Goal: Task Accomplishment & Management: Use online tool/utility

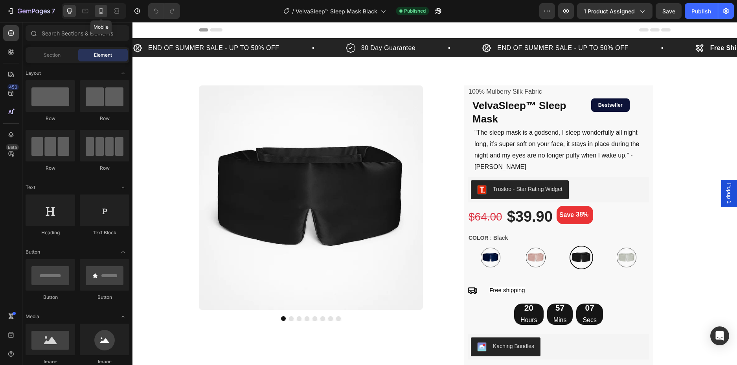
click at [105, 11] on icon at bounding box center [101, 11] width 8 height 8
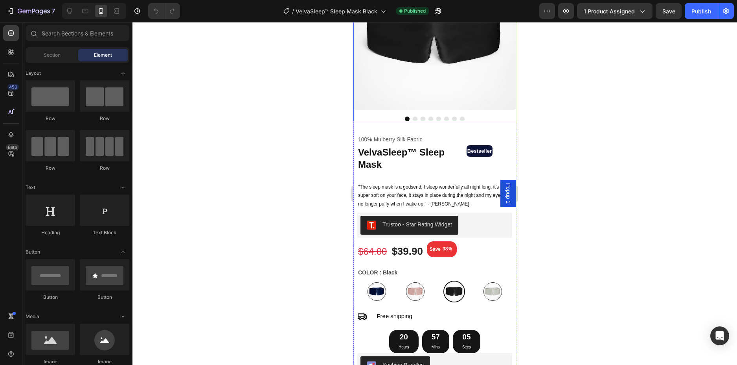
scroll to position [118, 0]
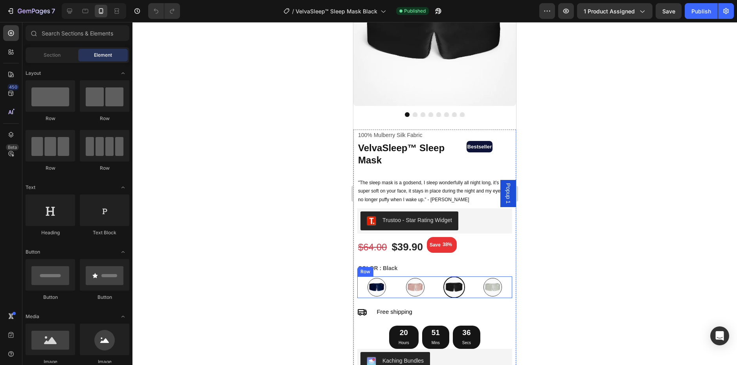
click at [418, 290] on div "Image" at bounding box center [415, 287] width 39 height 22
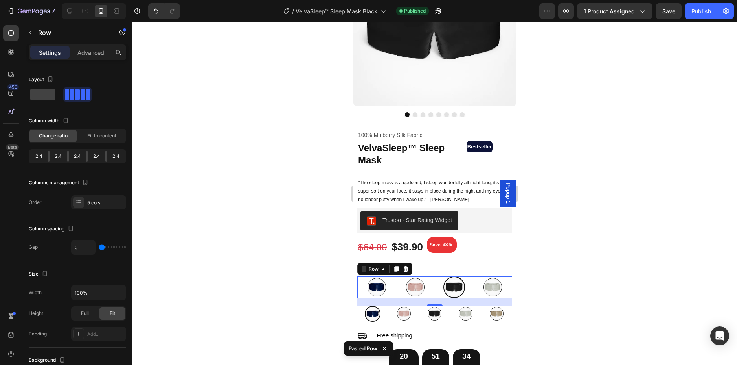
click at [426, 290] on div "Image" at bounding box center [415, 287] width 39 height 22
click at [406, 265] on icon at bounding box center [406, 268] width 6 height 6
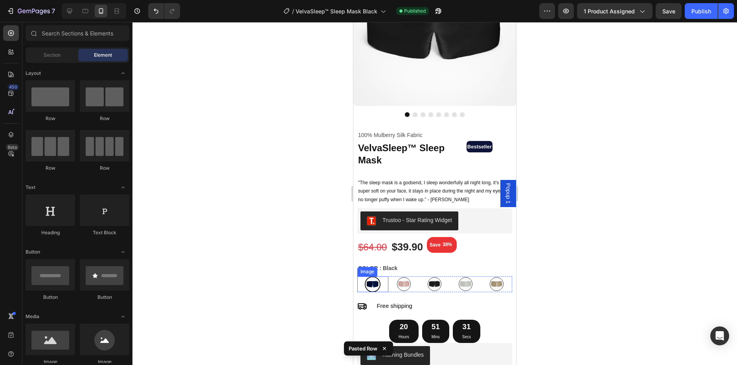
click at [376, 283] on img at bounding box center [373, 284] width 16 height 16
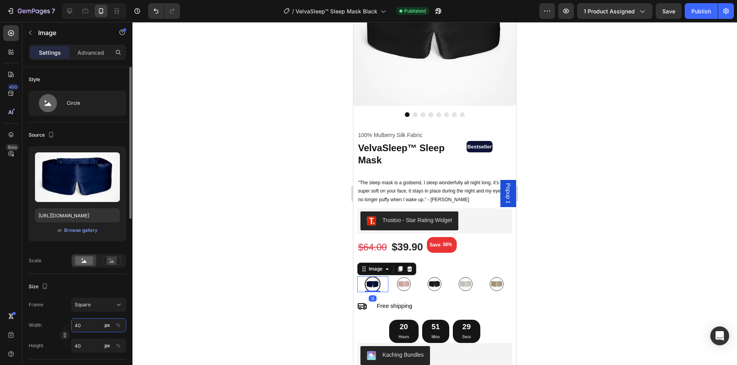
click at [82, 327] on input "40" at bounding box center [98, 325] width 55 height 14
type input "3"
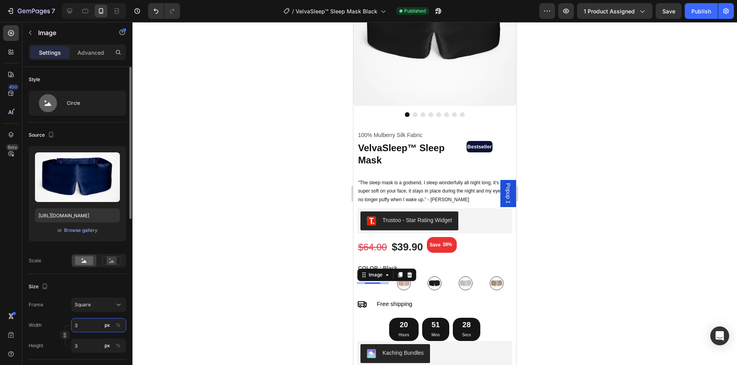
type input "35"
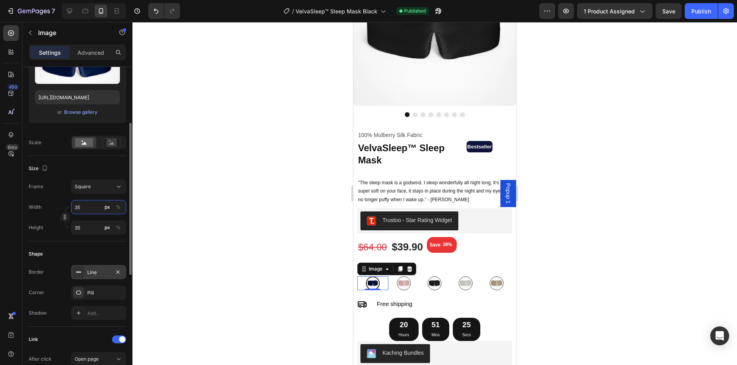
type input "35"
click at [90, 269] on div "Line" at bounding box center [98, 272] width 23 height 7
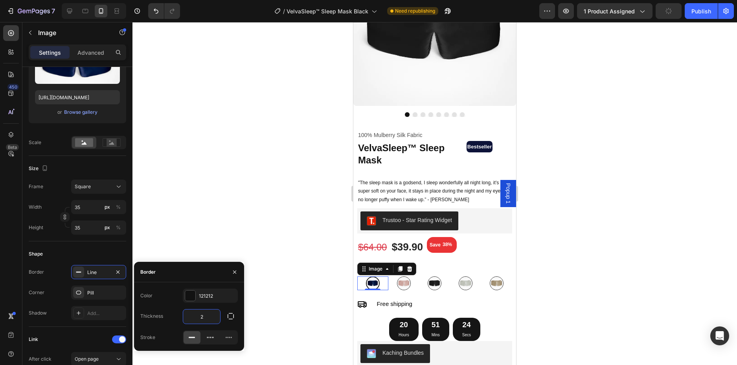
click at [195, 313] on input "2" at bounding box center [201, 316] width 37 height 14
type input "1"
click at [431, 277] on img at bounding box center [435, 283] width 14 height 14
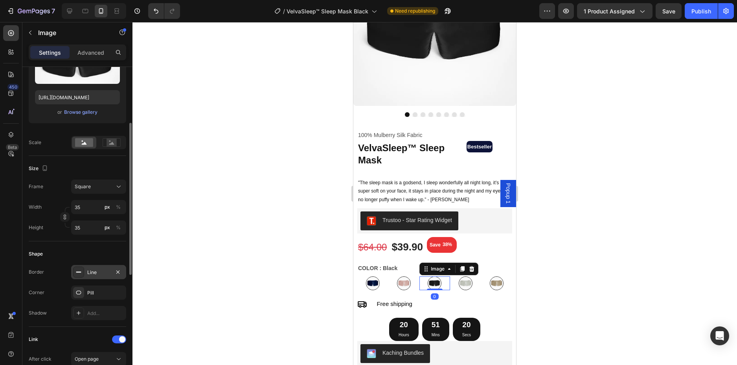
click at [99, 274] on div "Line" at bounding box center [98, 272] width 23 height 7
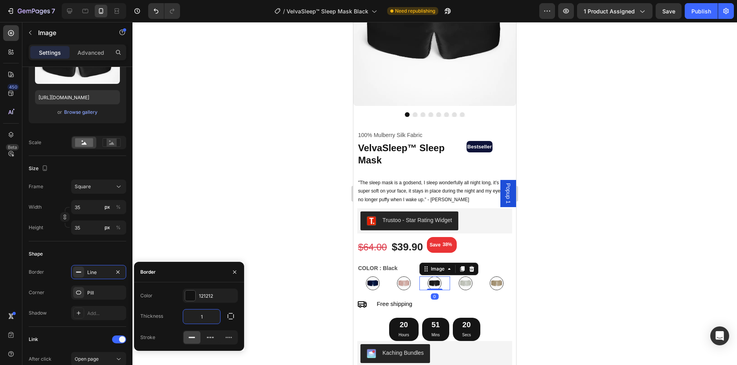
click at [203, 320] on input "1" at bounding box center [201, 316] width 37 height 14
type input "2"
click at [82, 208] on input "35" at bounding box center [98, 207] width 55 height 14
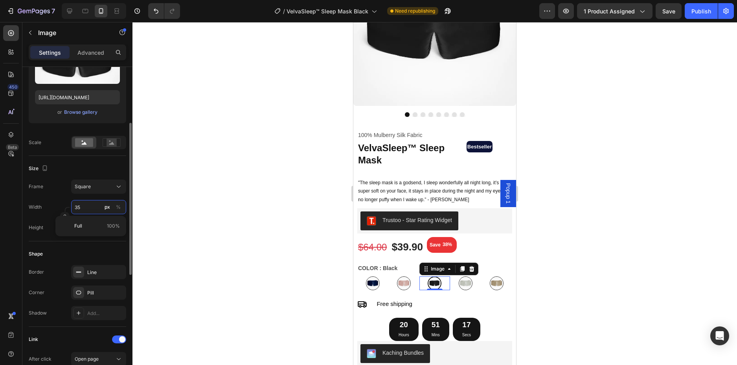
type input "4"
type input "40"
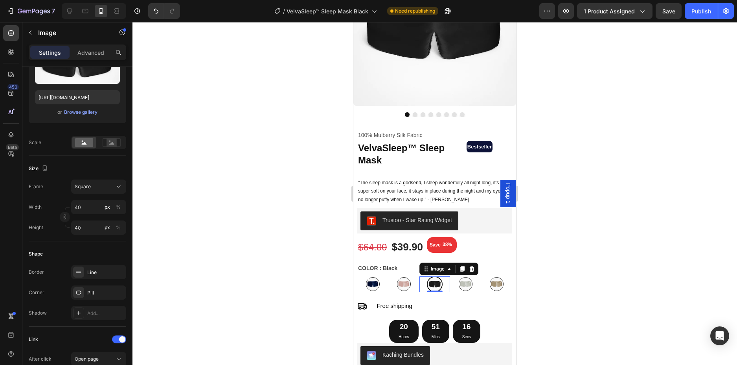
click at [559, 175] on div at bounding box center [435, 193] width 605 height 343
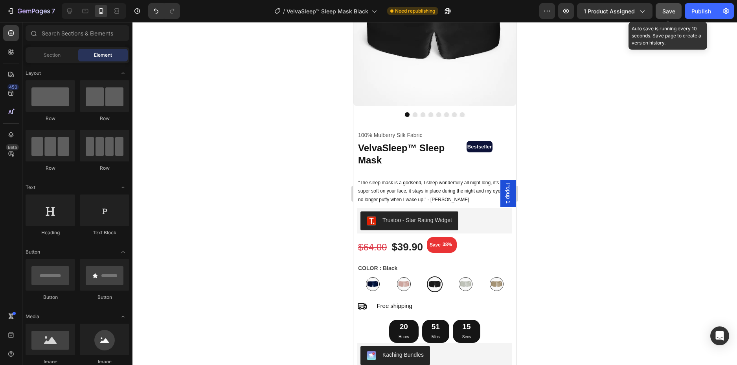
click at [672, 11] on span "Save" at bounding box center [669, 11] width 13 height 7
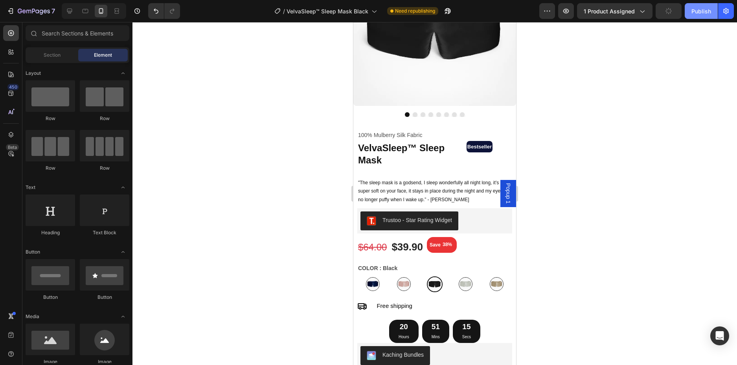
click at [699, 10] on div "Publish" at bounding box center [702, 11] width 20 height 8
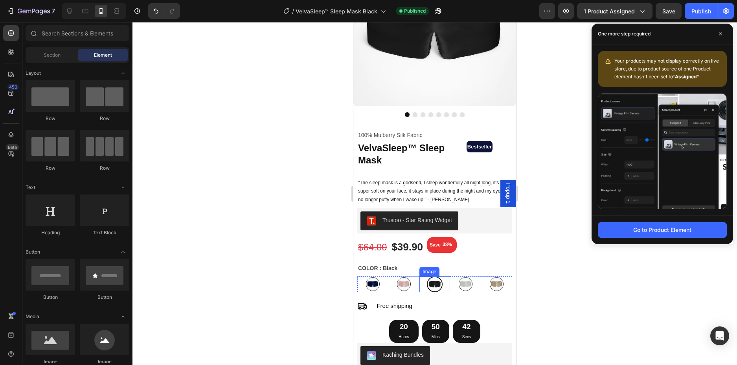
click at [434, 279] on img at bounding box center [435, 284] width 16 height 16
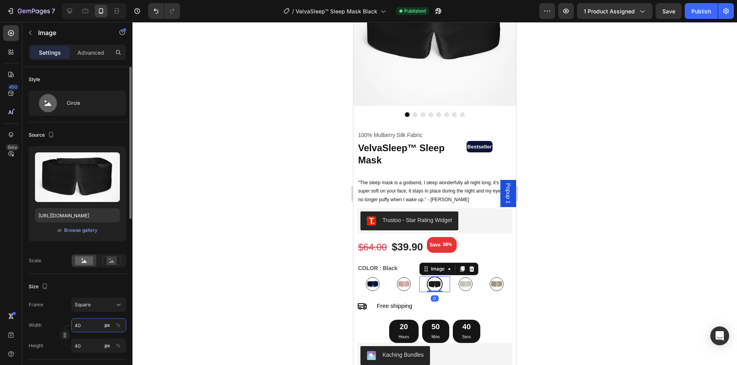
click at [84, 327] on input "40" at bounding box center [98, 325] width 55 height 14
type input "4"
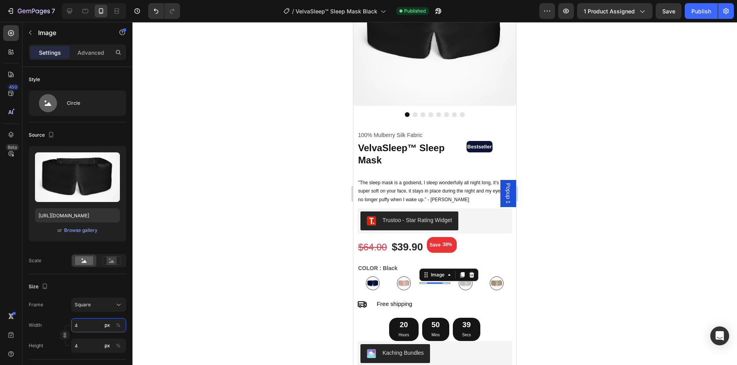
type input "42"
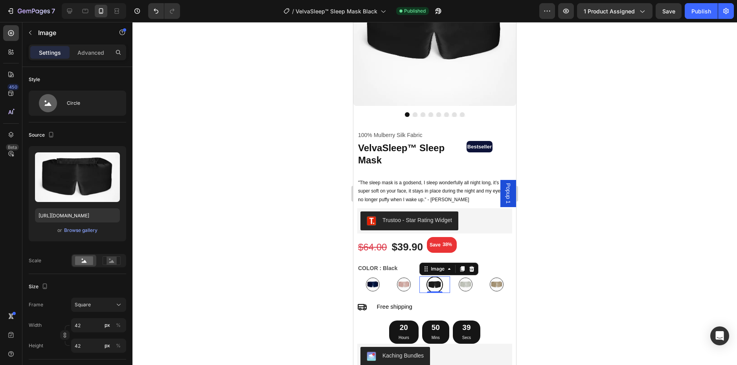
click at [647, 232] on div at bounding box center [435, 193] width 605 height 343
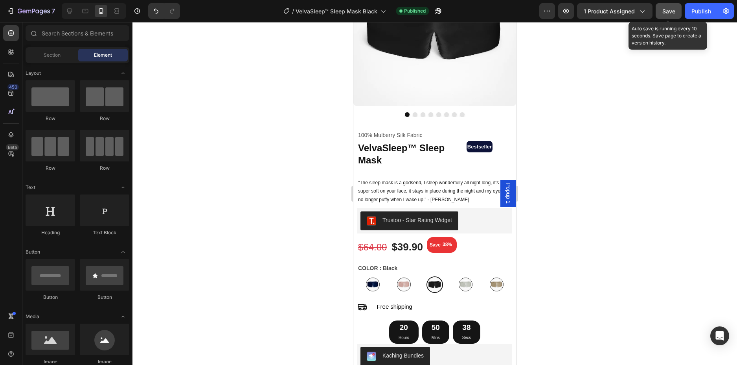
click at [671, 9] on span "Save" at bounding box center [669, 11] width 13 height 7
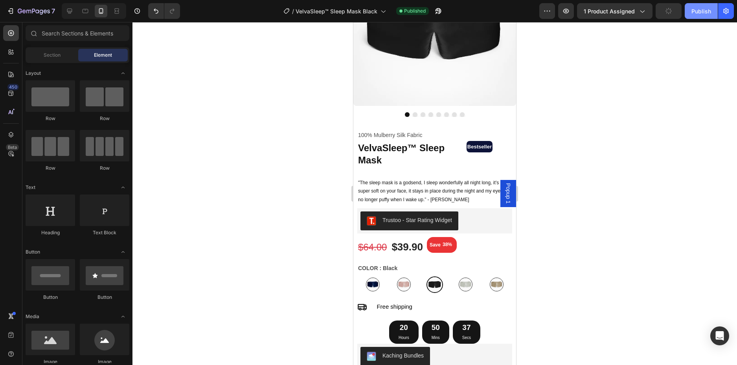
click at [693, 11] on div "Publish" at bounding box center [702, 11] width 20 height 8
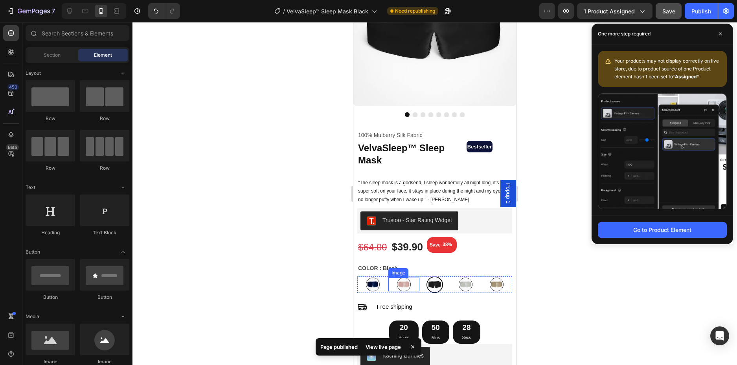
click at [399, 281] on img at bounding box center [404, 284] width 14 height 14
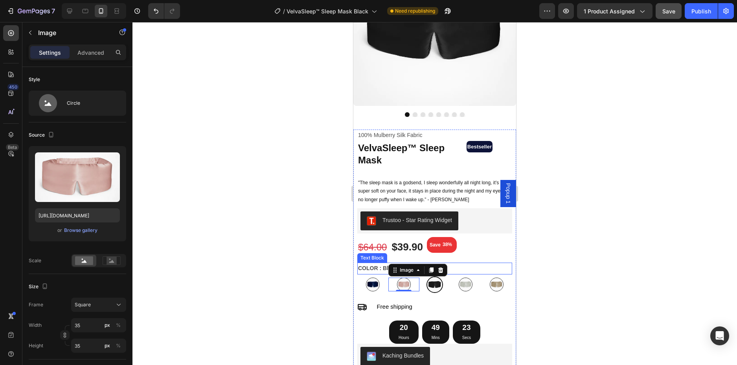
click at [598, 260] on div at bounding box center [435, 193] width 605 height 343
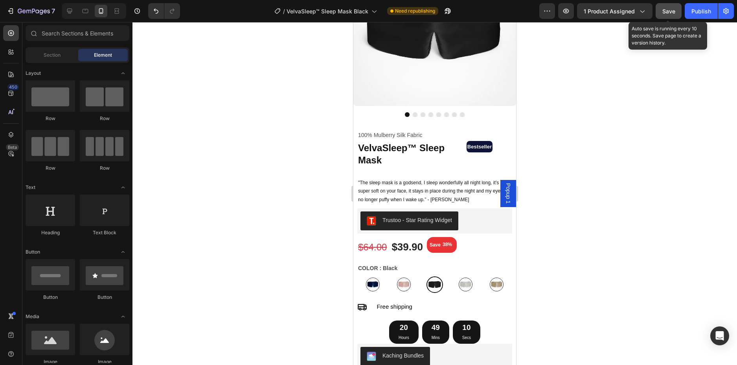
click at [678, 11] on button "Save" at bounding box center [669, 11] width 26 height 16
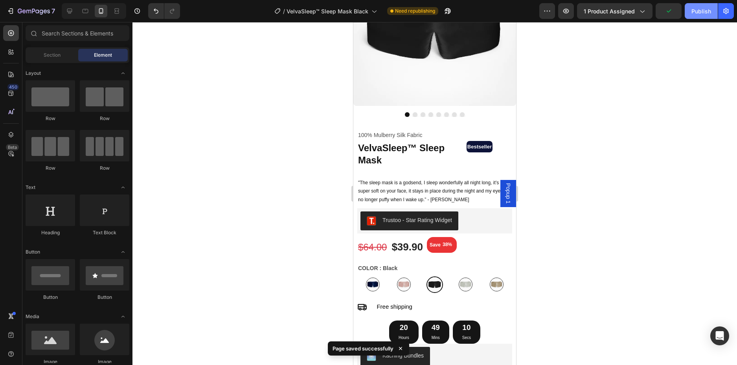
click at [697, 7] on div "Publish" at bounding box center [702, 11] width 20 height 8
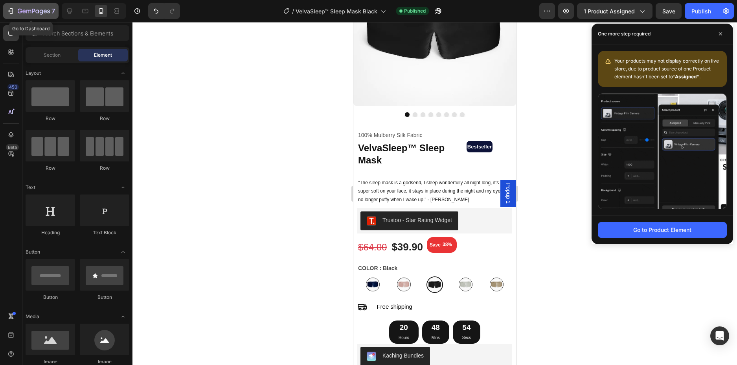
click at [36, 6] on div "7" at bounding box center [36, 10] width 37 height 9
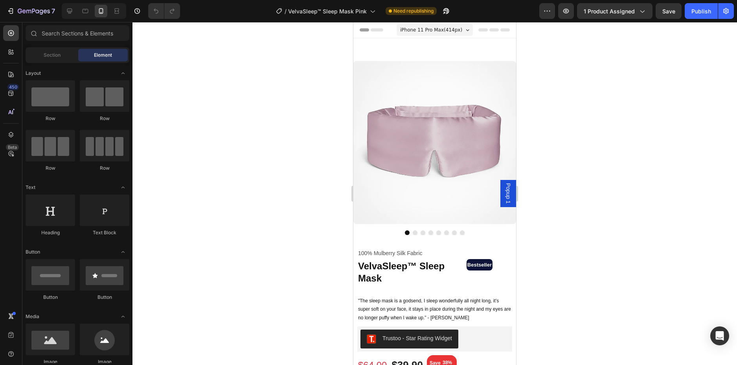
scroll to position [118, 0]
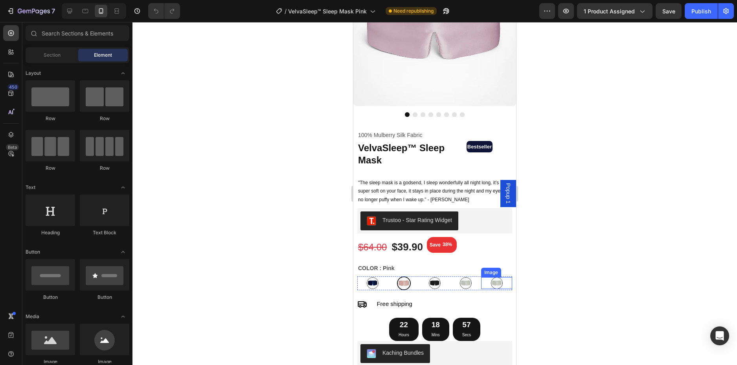
click at [481, 282] on link at bounding box center [496, 283] width 31 height 12
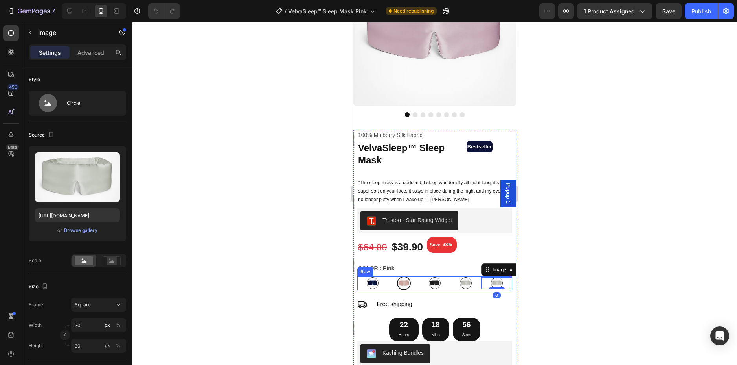
click at [476, 283] on div "Image" at bounding box center [465, 283] width 31 height 14
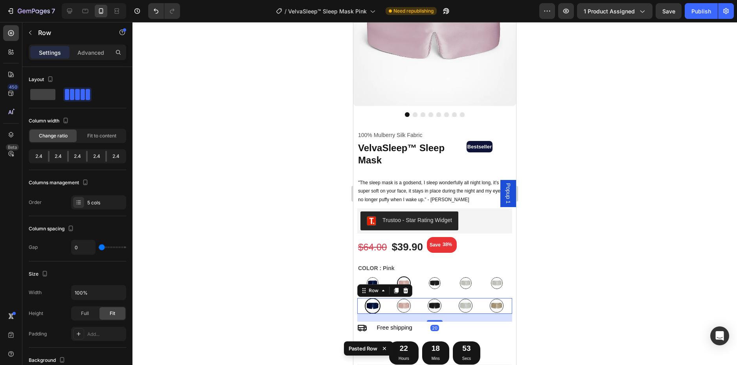
click at [476, 283] on div "Image" at bounding box center [465, 283] width 31 height 14
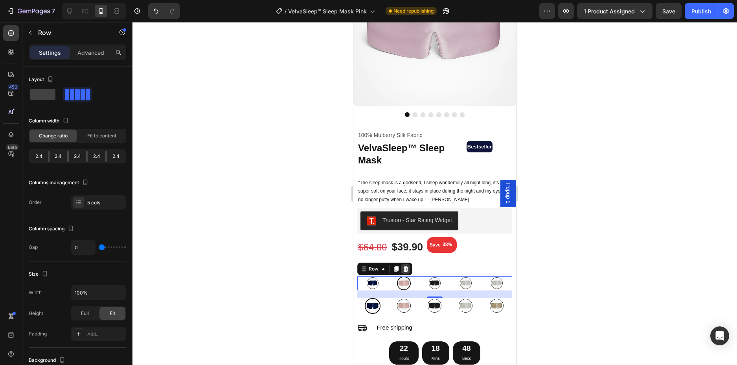
click at [405, 265] on icon at bounding box center [406, 268] width 6 height 6
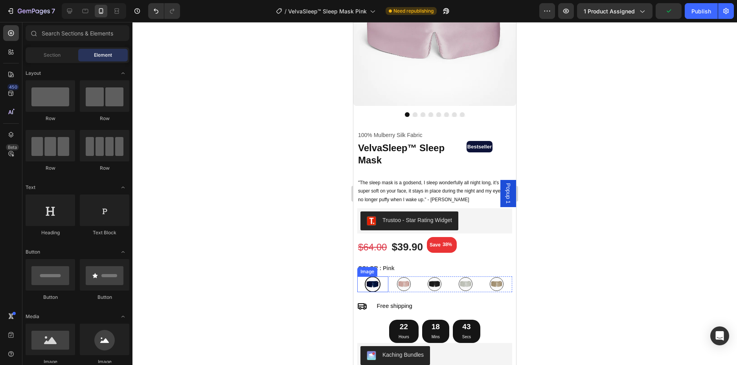
click at [380, 281] on link at bounding box center [372, 284] width 31 height 16
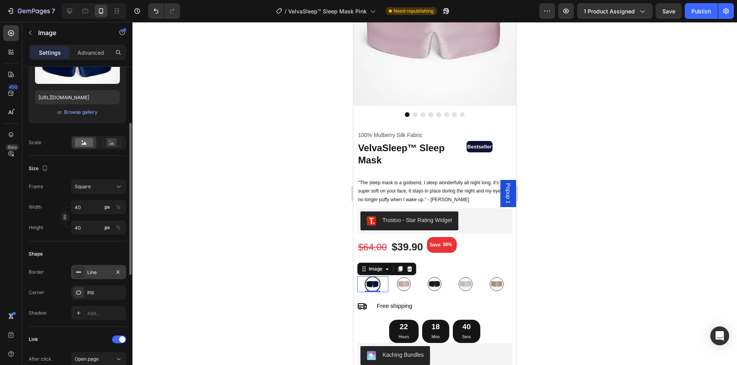
click at [90, 275] on div "Line" at bounding box center [98, 272] width 23 height 7
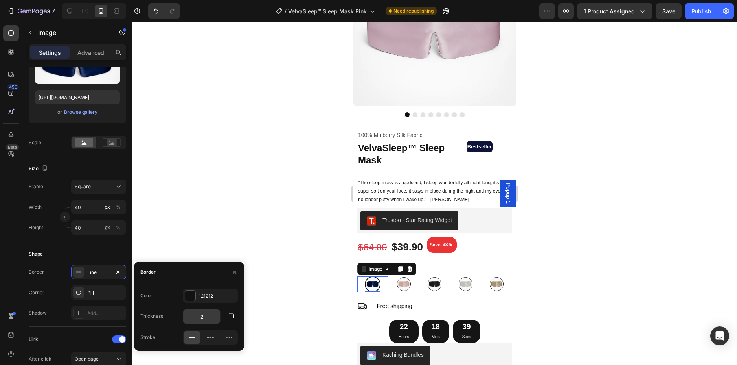
click at [204, 316] on input "2" at bounding box center [201, 316] width 37 height 14
type input "0"
type input "1"
click at [398, 279] on img at bounding box center [404, 284] width 14 height 14
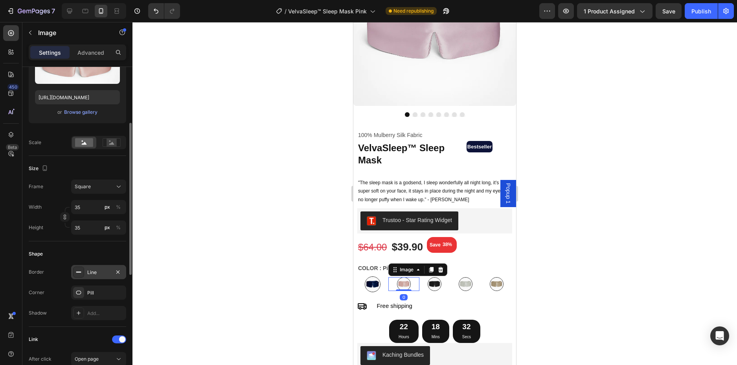
drag, startPoint x: 98, startPoint y: 275, endPoint x: 116, endPoint y: 278, distance: 18.7
click at [97, 275] on div "Line" at bounding box center [98, 272] width 23 height 7
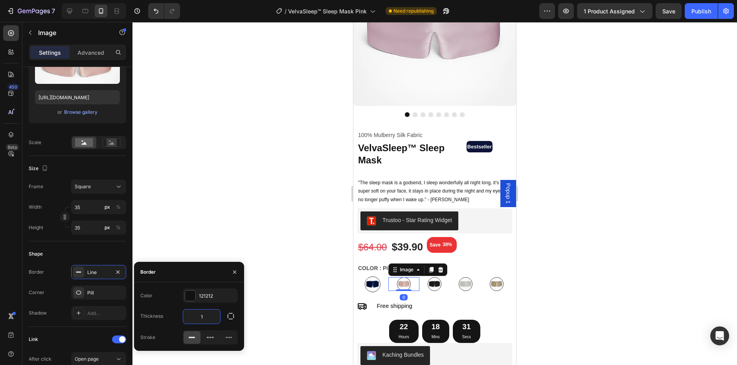
click at [205, 314] on input "1" at bounding box center [201, 316] width 37 height 14
type input "2"
click at [269, 231] on div at bounding box center [435, 193] width 605 height 343
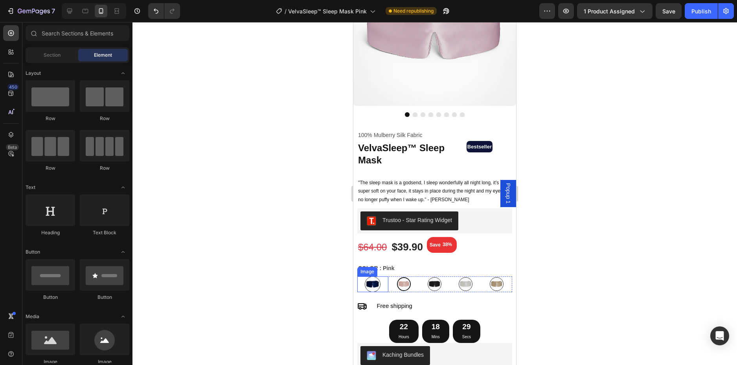
click at [373, 279] on img at bounding box center [373, 284] width 16 height 16
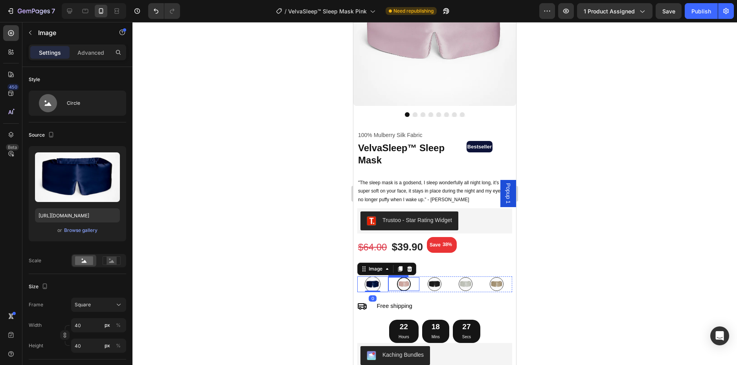
click at [405, 280] on img at bounding box center [404, 284] width 14 height 14
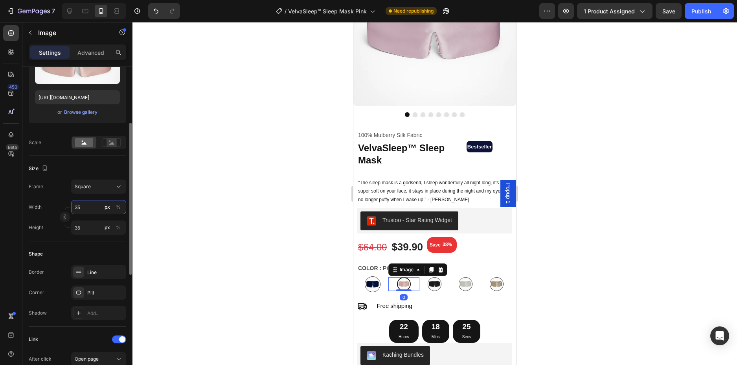
click at [76, 208] on input "35" at bounding box center [98, 207] width 55 height 14
type input "4"
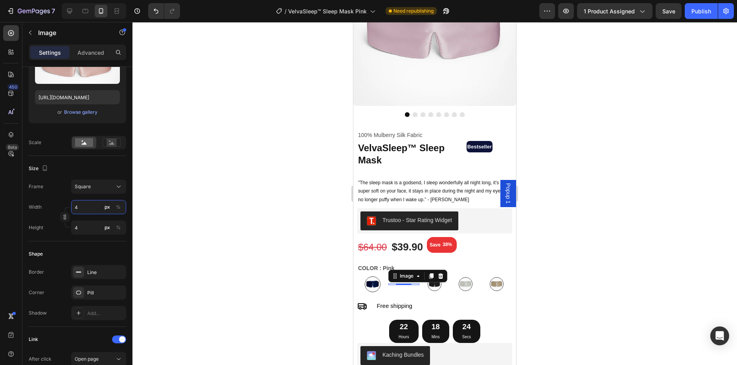
type input "40"
click at [372, 278] on img at bounding box center [373, 284] width 16 height 16
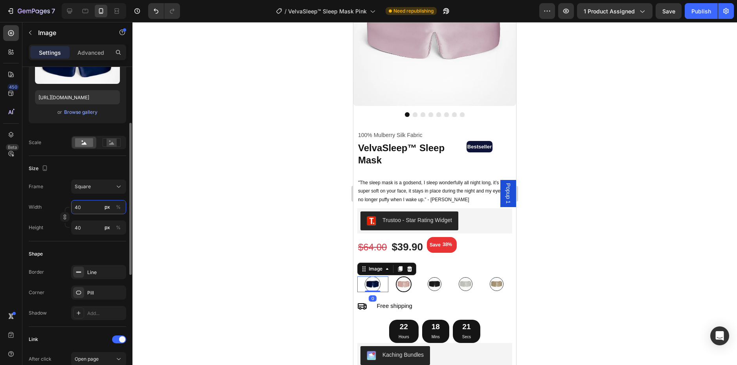
click at [80, 210] on input "40" at bounding box center [98, 207] width 55 height 14
type input "3"
type input "35"
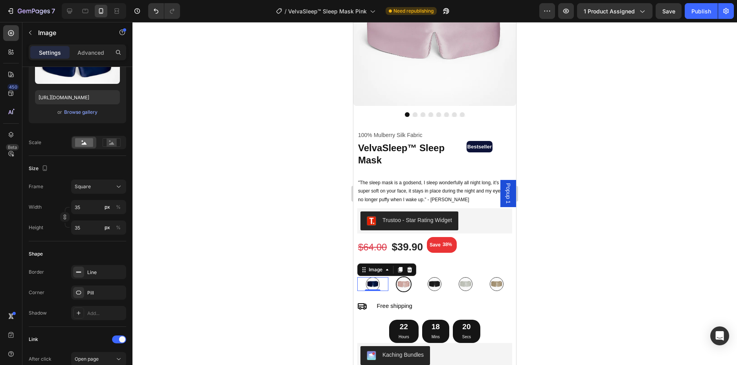
click at [269, 173] on div at bounding box center [435, 193] width 605 height 343
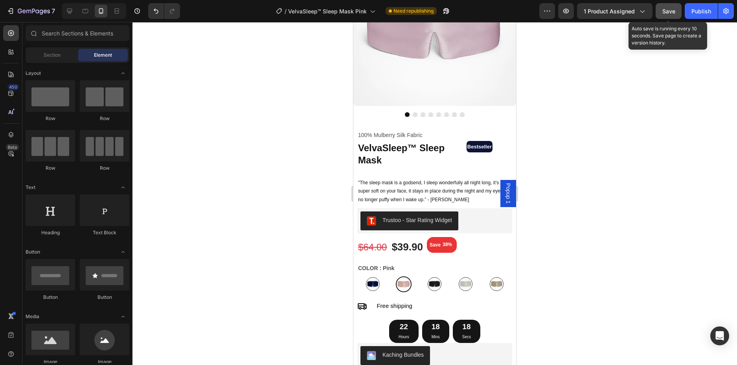
click at [673, 8] on span "Save" at bounding box center [669, 11] width 13 height 7
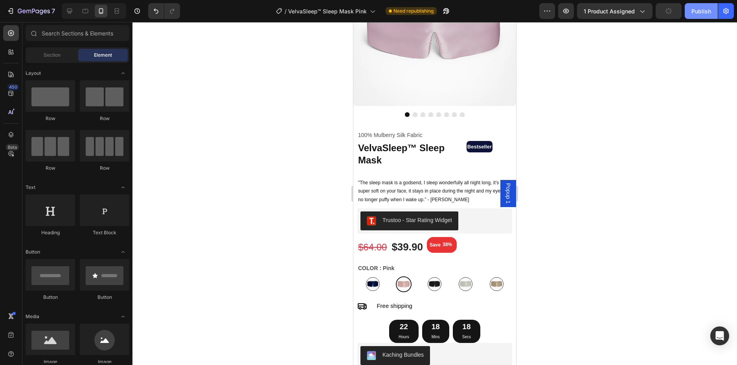
click at [698, 7] on div "Publish" at bounding box center [702, 11] width 20 height 8
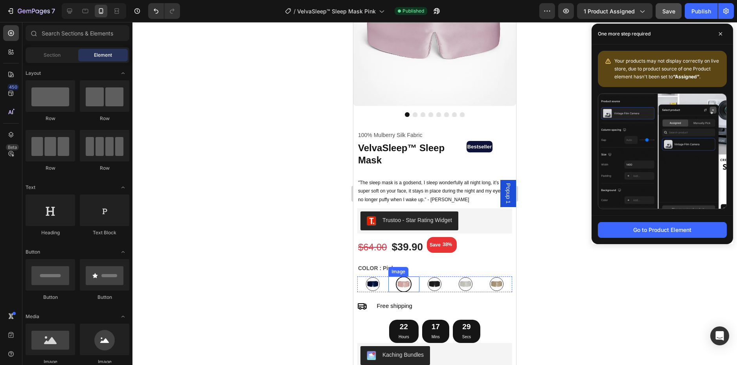
click at [406, 278] on img at bounding box center [404, 284] width 16 height 16
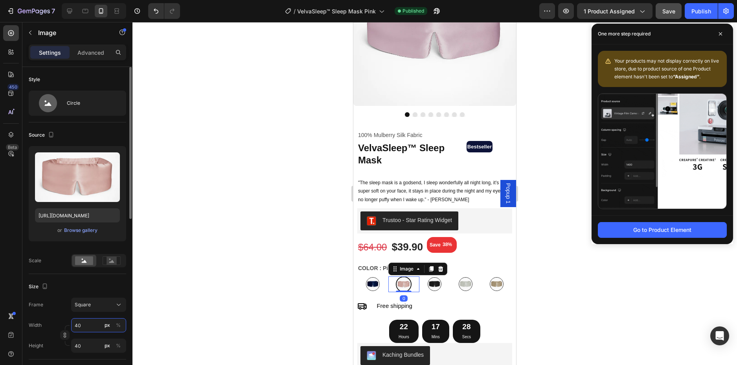
click at [81, 323] on input "40" at bounding box center [98, 325] width 55 height 14
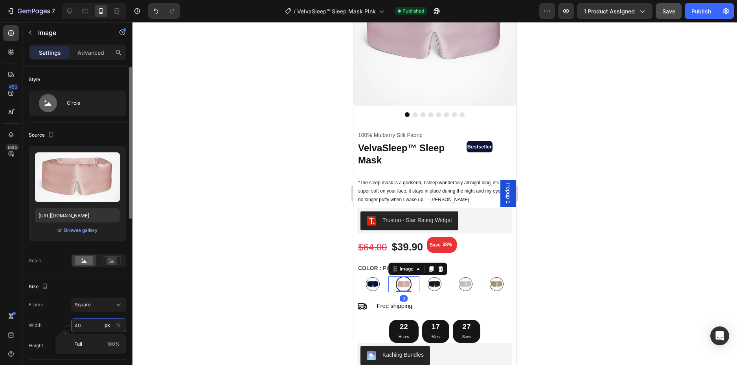
type input "4"
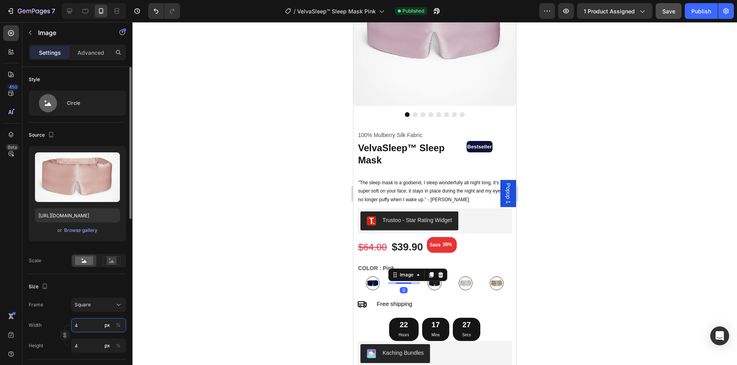
type input "42"
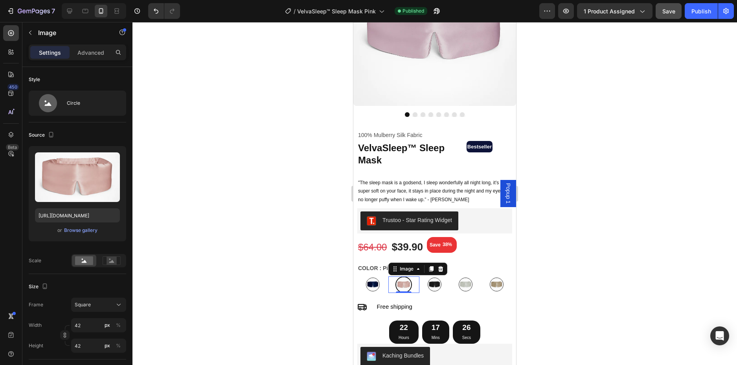
click at [253, 260] on div at bounding box center [435, 193] width 605 height 343
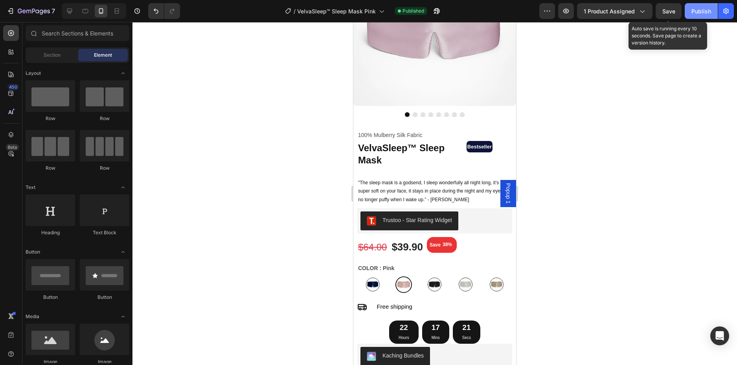
drag, startPoint x: 673, startPoint y: 10, endPoint x: 696, endPoint y: 7, distance: 23.5
click at [682, 7] on button "Save" at bounding box center [669, 11] width 26 height 16
click at [700, 7] on div "Publish" at bounding box center [702, 11] width 20 height 8
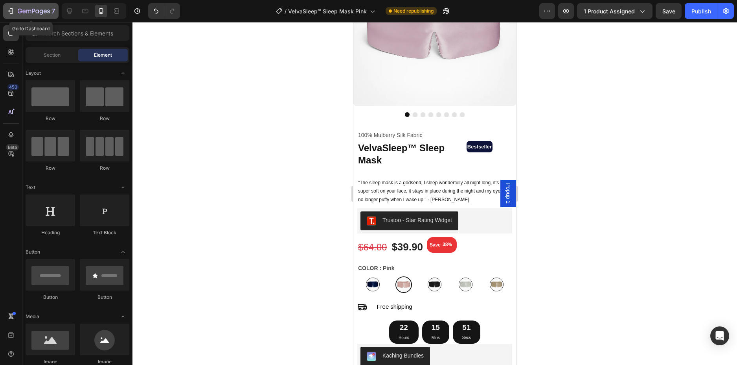
click at [15, 9] on div "7" at bounding box center [31, 10] width 48 height 9
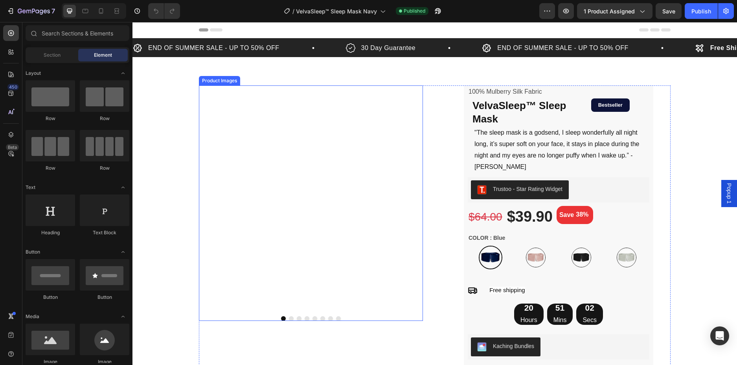
scroll to position [79, 0]
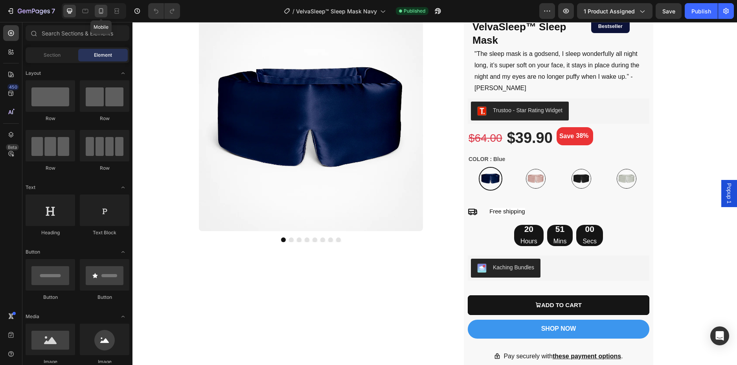
click at [97, 14] on icon at bounding box center [101, 11] width 8 height 8
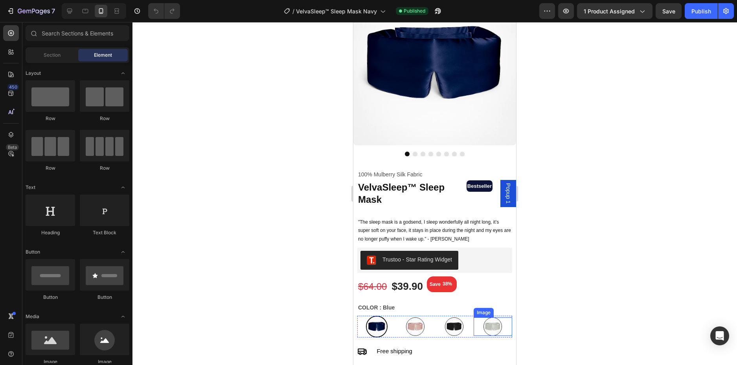
click at [484, 317] on img at bounding box center [493, 326] width 18 height 18
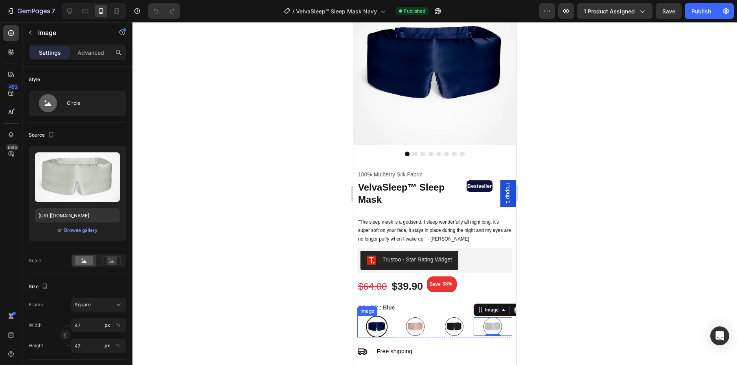
click at [374, 327] on img at bounding box center [377, 326] width 22 height 22
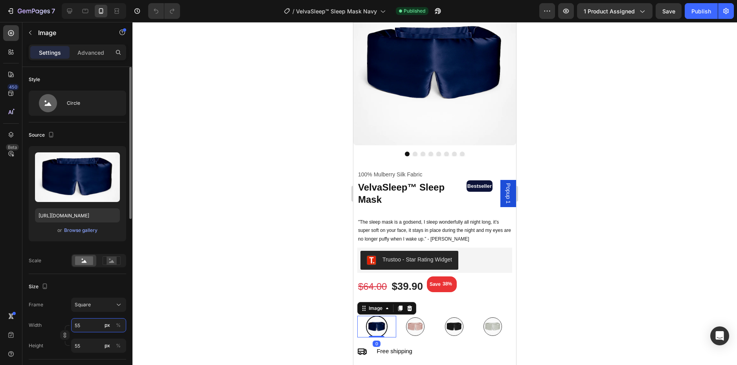
click at [82, 324] on input "55" at bounding box center [98, 325] width 55 height 14
type input "4"
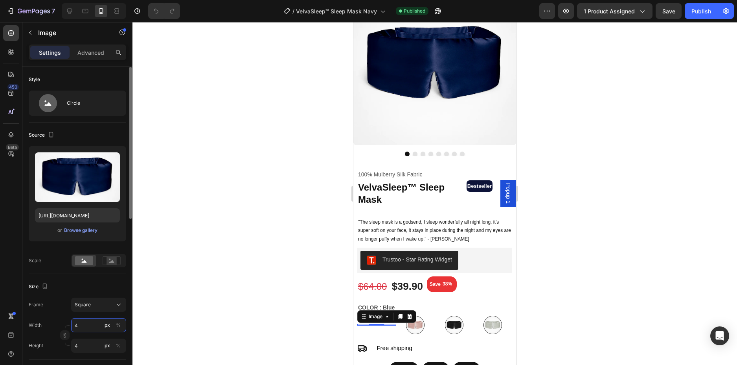
type input "45"
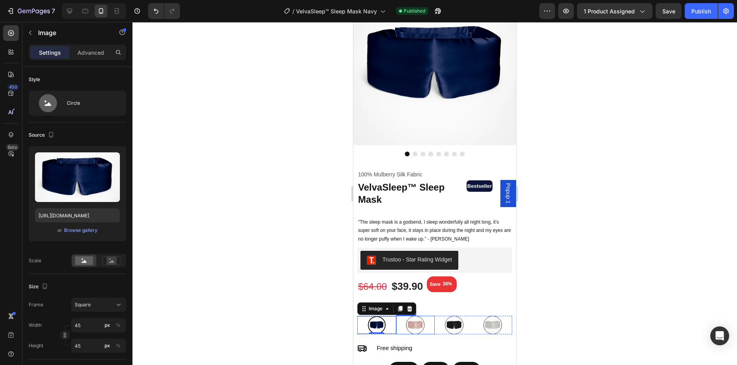
click at [407, 318] on img at bounding box center [415, 324] width 18 height 18
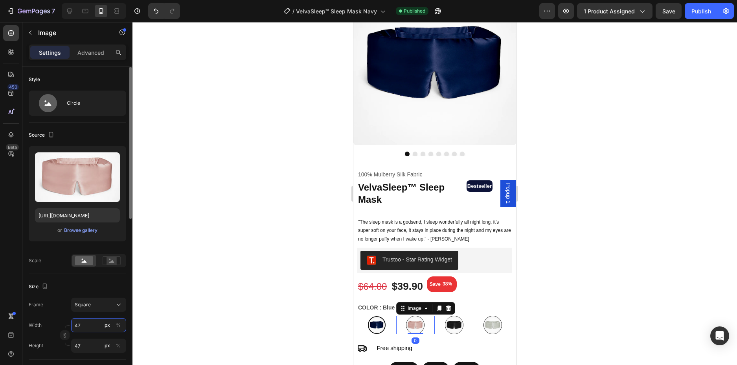
click at [78, 325] on input "47" at bounding box center [98, 325] width 55 height 14
type input "3"
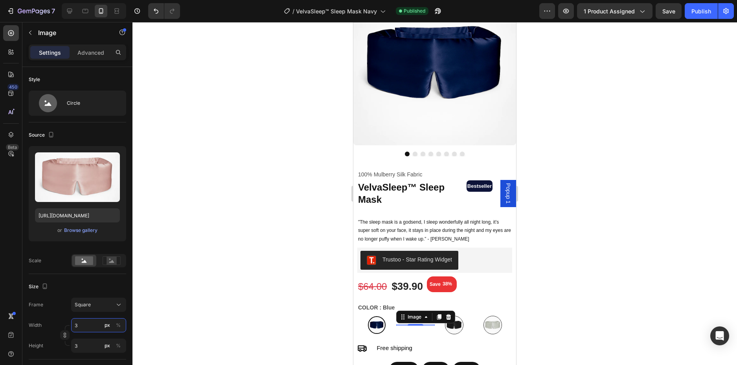
type input "35"
type input "3"
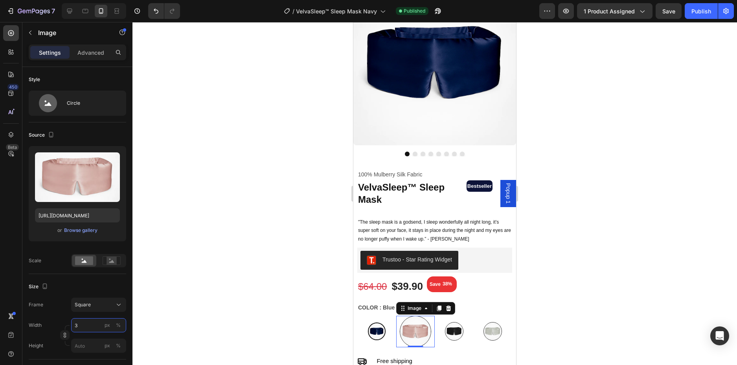
type input "33"
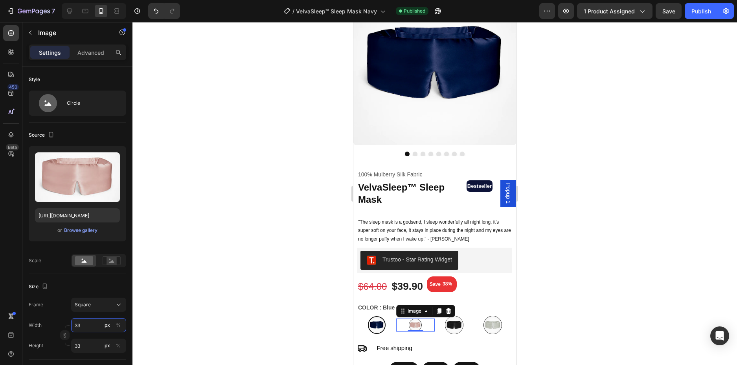
type input "330"
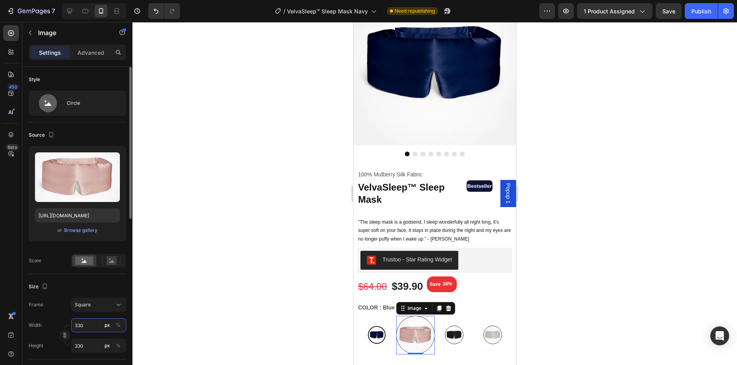
type input "33"
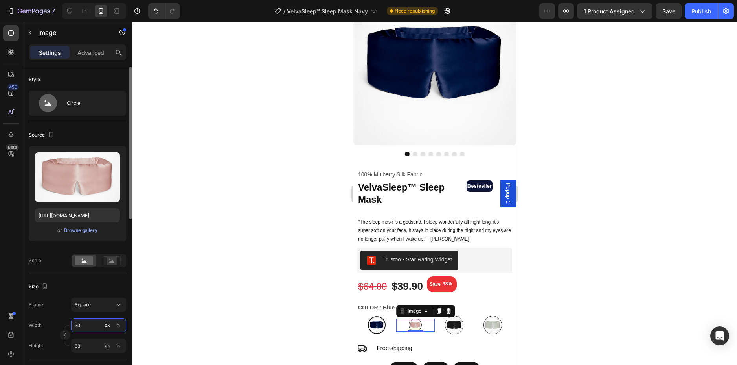
type input "3"
type input "30"
click at [456, 321] on img at bounding box center [454, 324] width 18 height 18
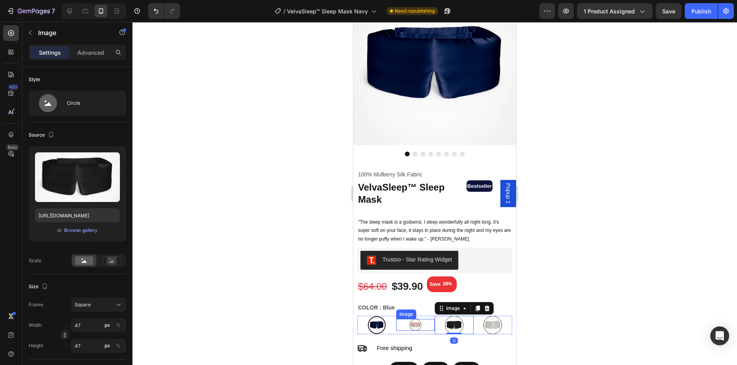
click at [418, 319] on img at bounding box center [416, 325] width 12 height 12
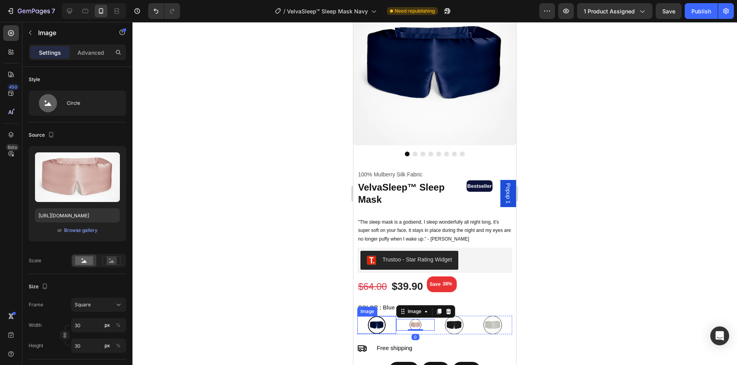
click at [385, 322] on link at bounding box center [376, 325] width 39 height 18
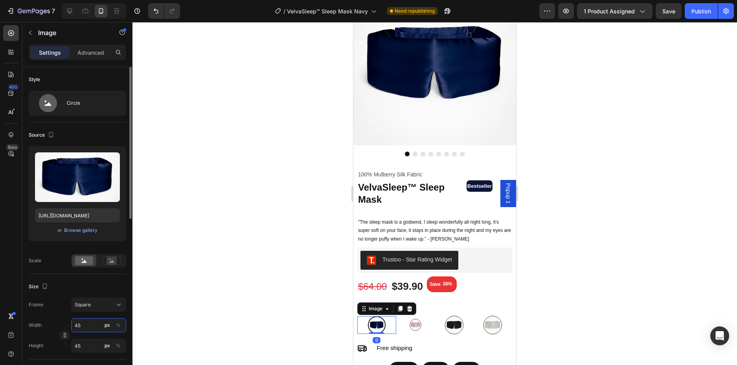
click at [79, 323] on input "45" at bounding box center [98, 325] width 55 height 14
type input "4"
type input "40"
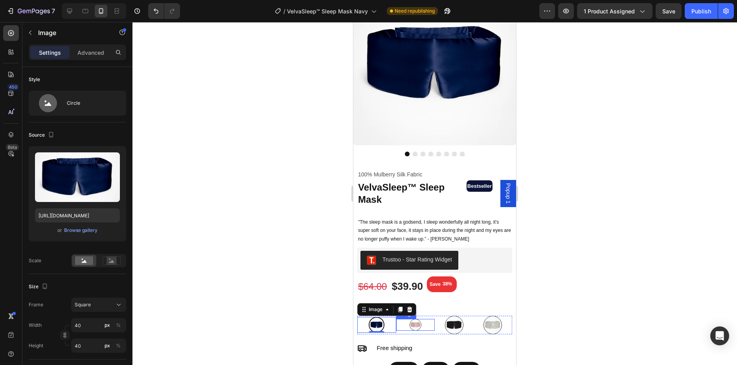
click at [405, 319] on link at bounding box center [415, 325] width 39 height 12
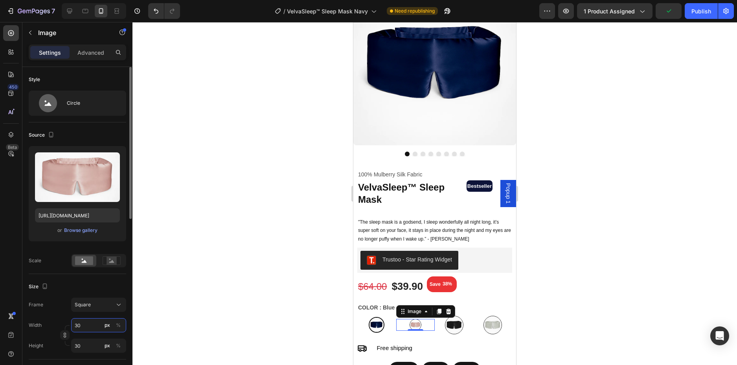
click at [80, 325] on input "30" at bounding box center [98, 325] width 55 height 14
type input "3"
type input "35"
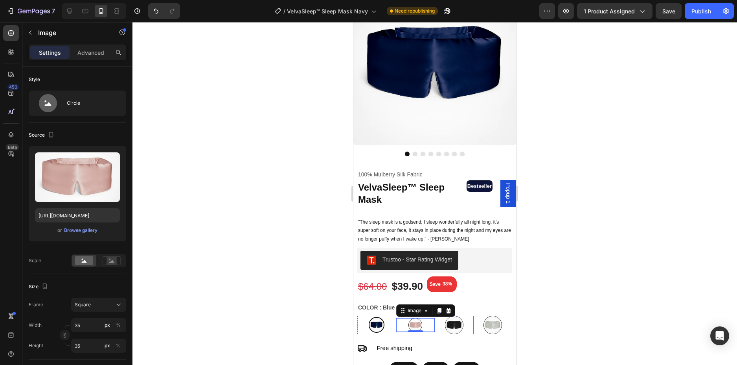
click at [460, 321] on link at bounding box center [454, 324] width 39 height 18
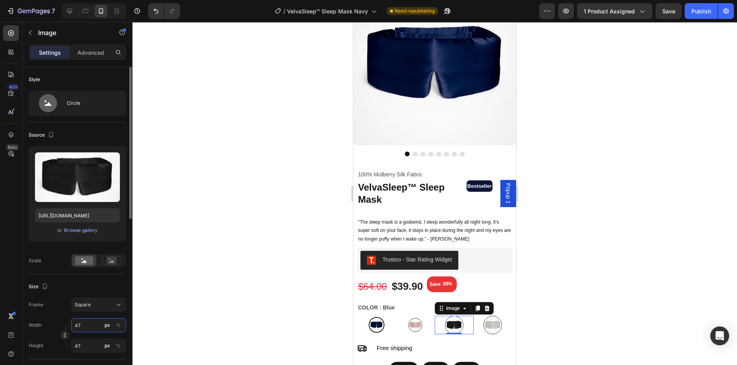
click at [81, 325] on input "47" at bounding box center [98, 325] width 55 height 14
type input "3"
type input "35"
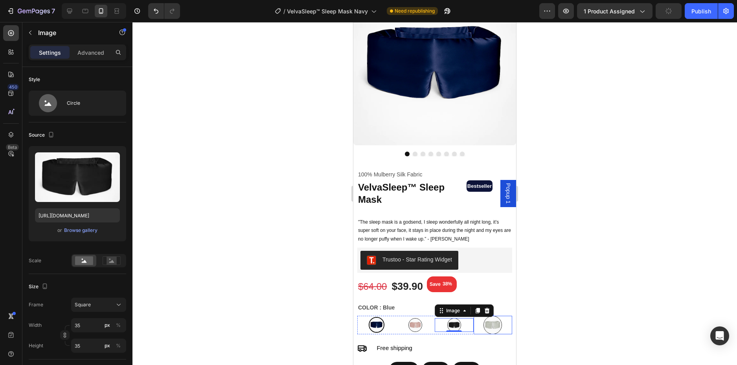
click at [492, 318] on img at bounding box center [493, 324] width 18 height 18
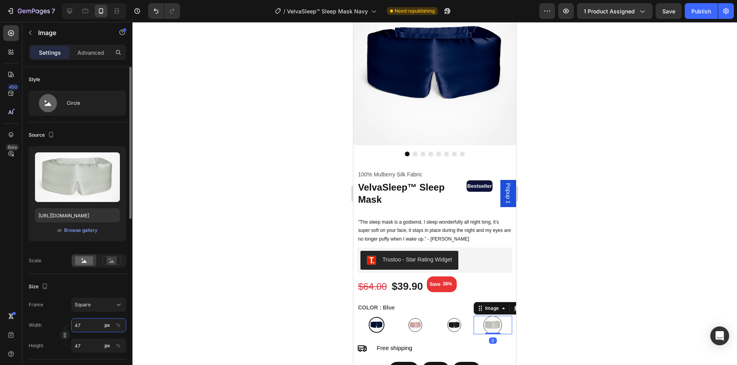
click at [80, 327] on input "47" at bounding box center [98, 325] width 55 height 14
type input "3"
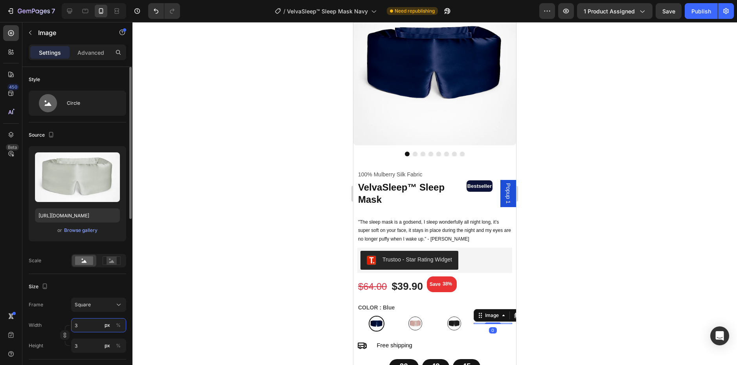
type input "35"
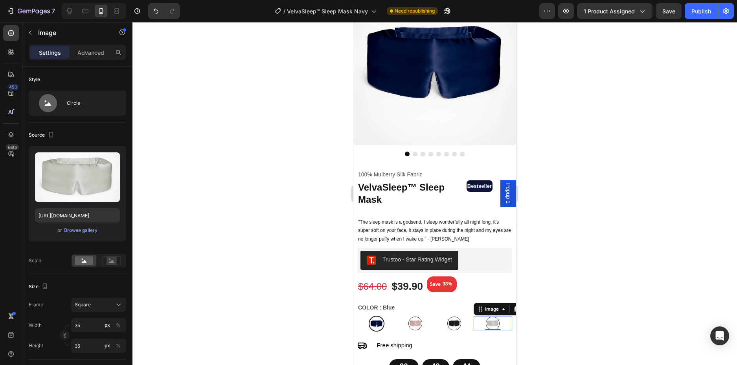
click at [582, 319] on div at bounding box center [435, 193] width 605 height 343
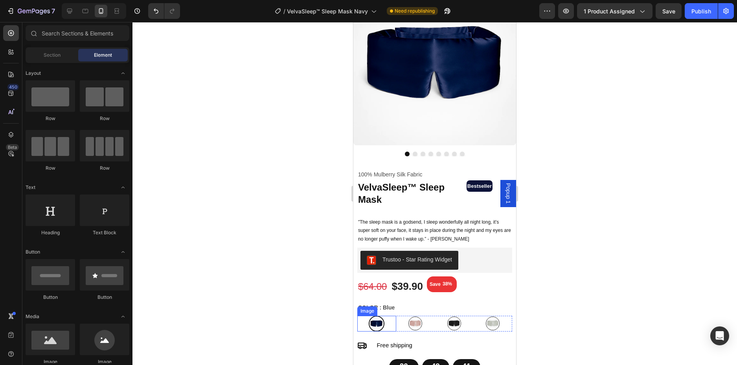
click at [386, 321] on link at bounding box center [376, 323] width 39 height 16
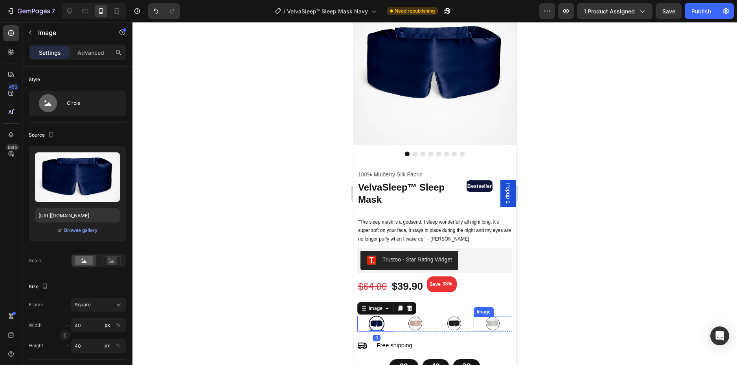
click at [477, 322] on link at bounding box center [493, 323] width 39 height 14
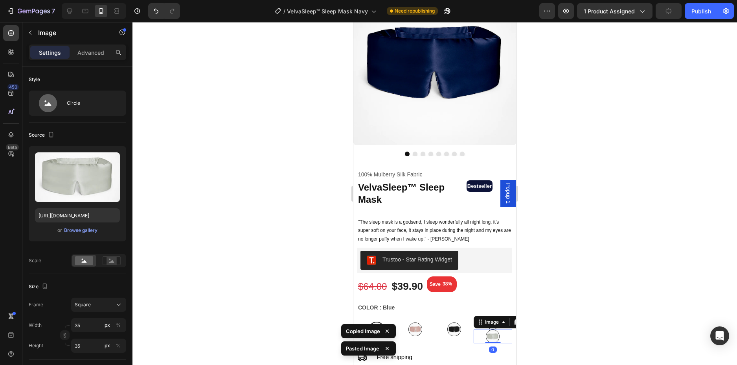
click at [556, 322] on div at bounding box center [435, 193] width 605 height 343
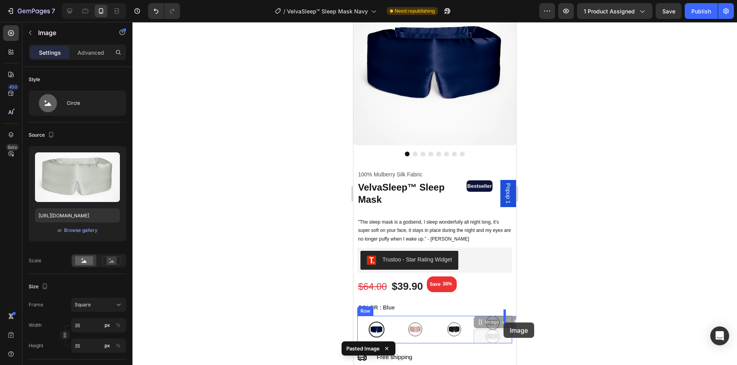
drag, startPoint x: 490, startPoint y: 335, endPoint x: 894, endPoint y: 344, distance: 403.2
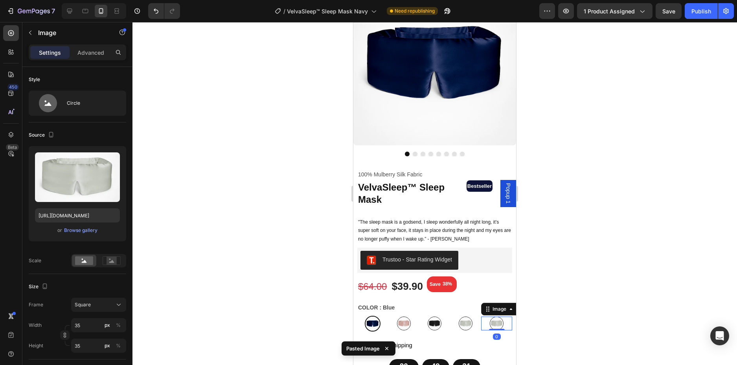
click at [542, 322] on div at bounding box center [435, 193] width 605 height 343
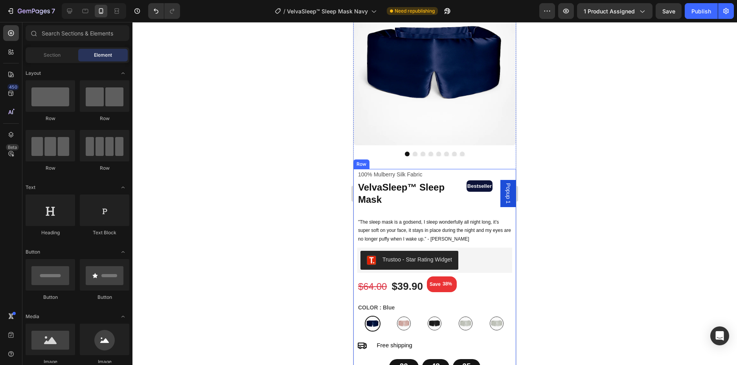
scroll to position [118, 0]
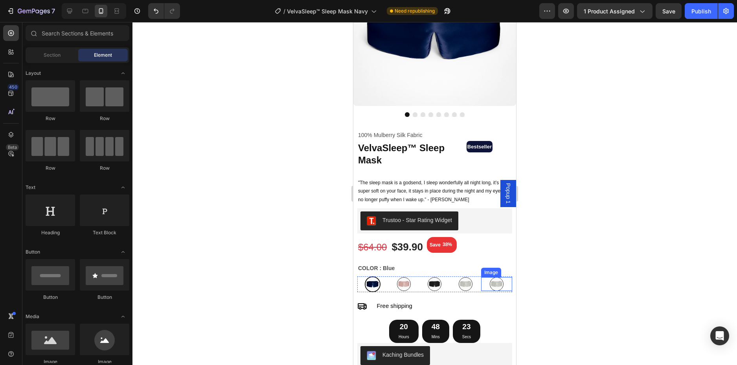
click at [496, 281] on img at bounding box center [497, 284] width 14 height 14
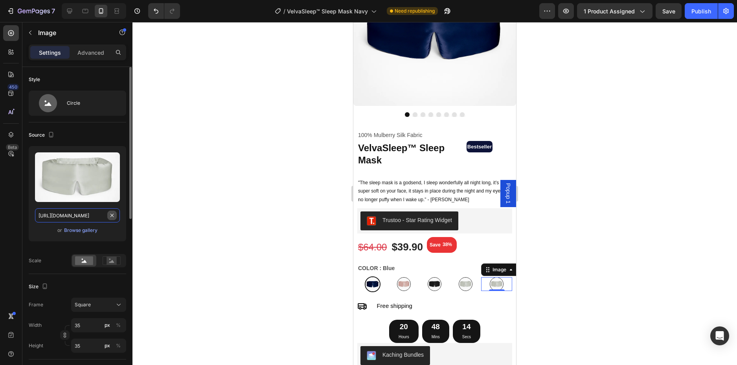
drag, startPoint x: 112, startPoint y: 216, endPoint x: 83, endPoint y: 219, distance: 29.7
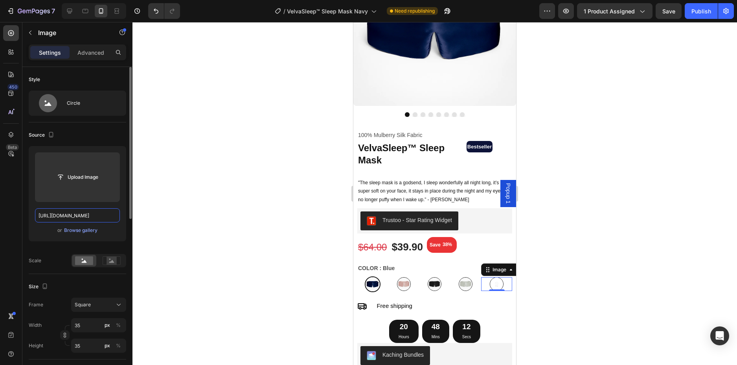
scroll to position [0, 304]
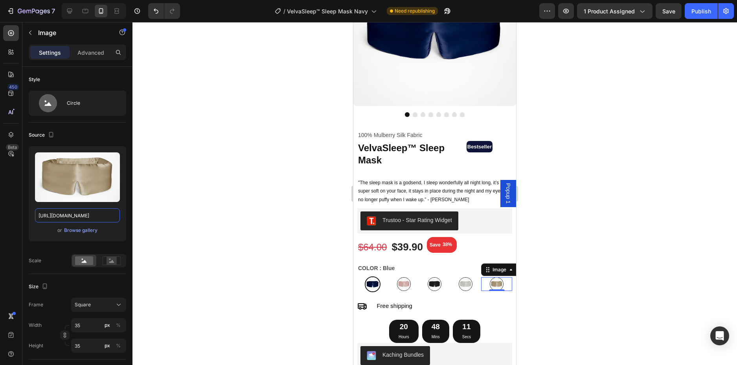
type input "https://cdn.shopify.com/s/files/1/0953/2637/2147/files/ChatGPT_Image_Jun_11_202…"
click at [216, 217] on div at bounding box center [435, 193] width 605 height 343
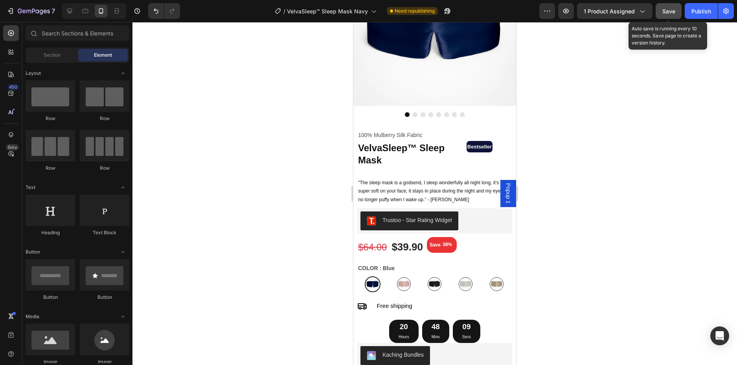
click at [665, 13] on span "Save" at bounding box center [669, 11] width 13 height 7
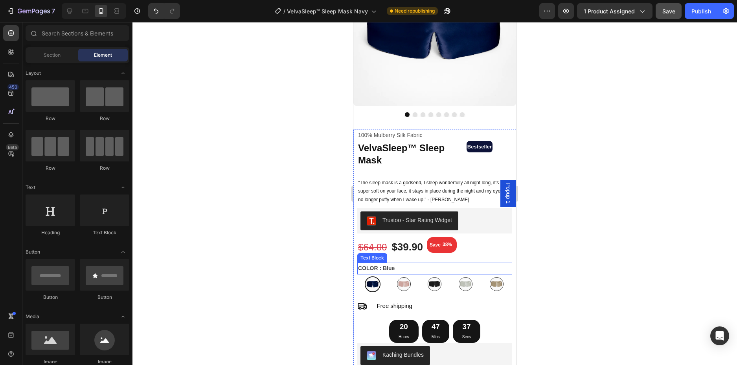
click at [397, 263] on p "COLOR : Blue" at bounding box center [434, 268] width 153 height 10
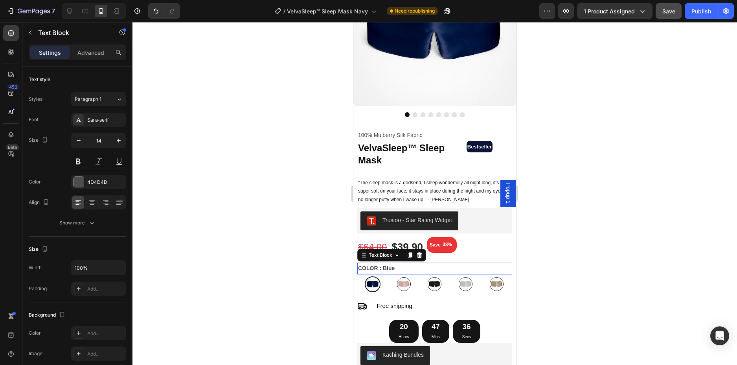
click at [397, 263] on p "COLOR : Blue" at bounding box center [434, 268] width 153 height 10
drag, startPoint x: 394, startPoint y: 263, endPoint x: 384, endPoint y: 261, distance: 10.0
click at [384, 263] on p "COLOR : Blue" at bounding box center [434, 268] width 153 height 10
drag, startPoint x: 384, startPoint y: 261, endPoint x: 395, endPoint y: 260, distance: 10.6
click at [395, 265] on strong "COLOR : Blue" at bounding box center [376, 268] width 37 height 6
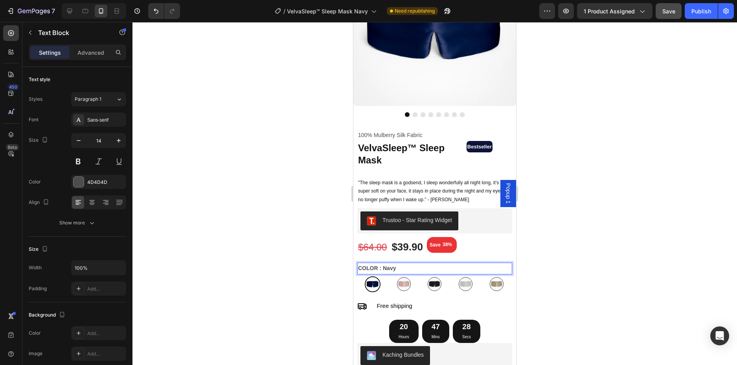
click at [619, 115] on div at bounding box center [435, 193] width 605 height 343
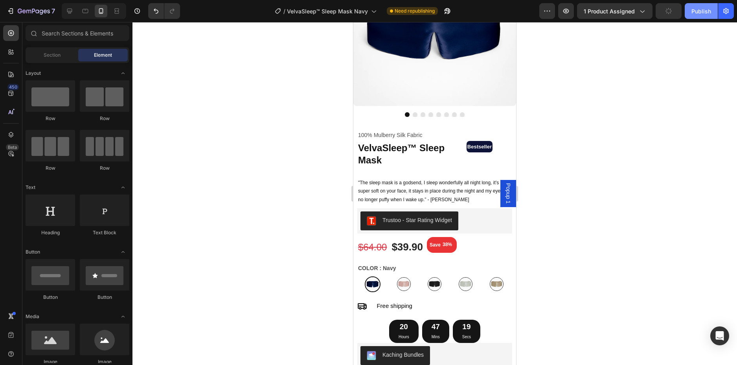
click at [693, 13] on div "Publish" at bounding box center [702, 11] width 20 height 8
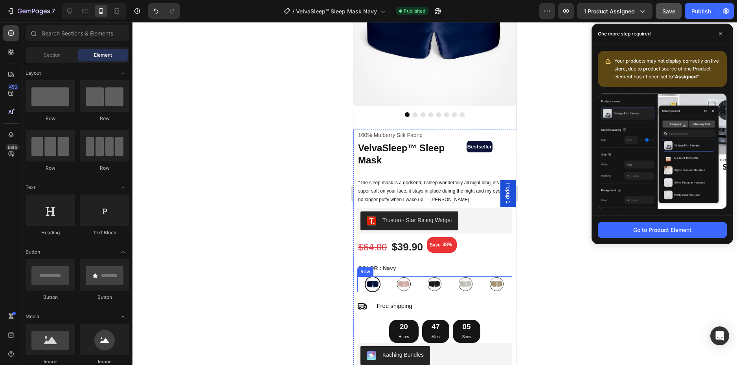
click at [481, 285] on div "Image" at bounding box center [496, 284] width 31 height 16
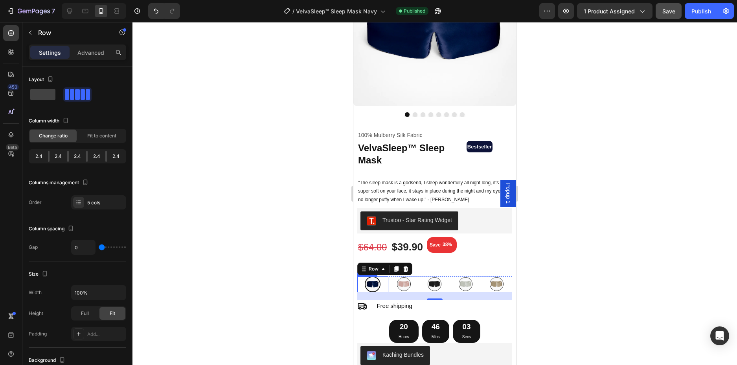
click at [377, 282] on img at bounding box center [373, 284] width 16 height 16
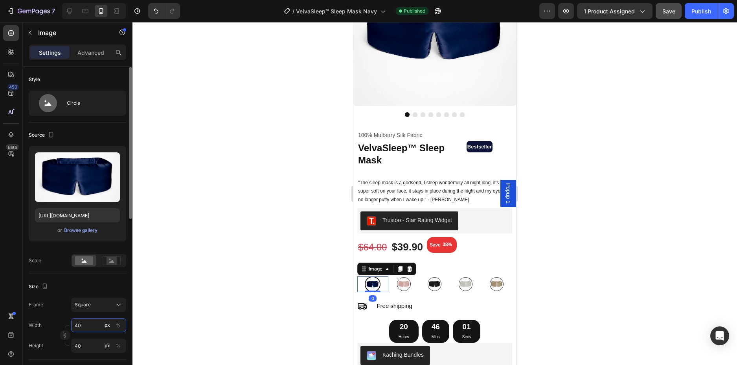
click at [78, 326] on input "40" at bounding box center [98, 325] width 55 height 14
type input "4"
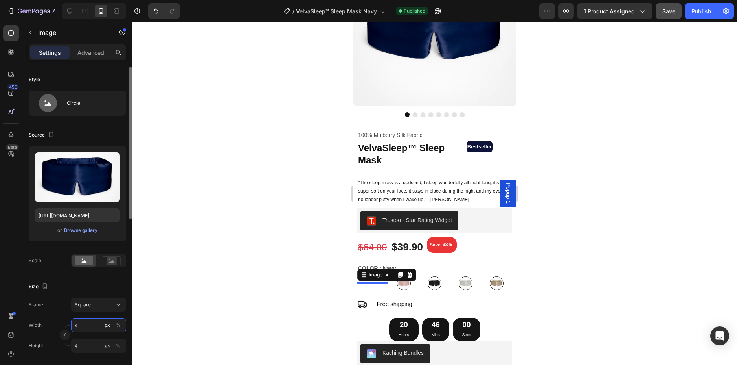
type input "43"
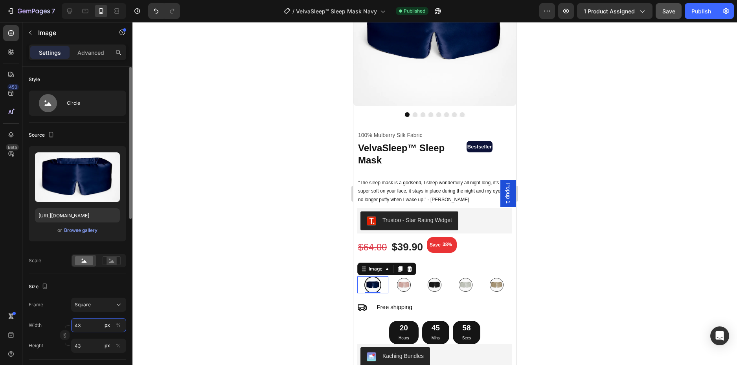
type input "4"
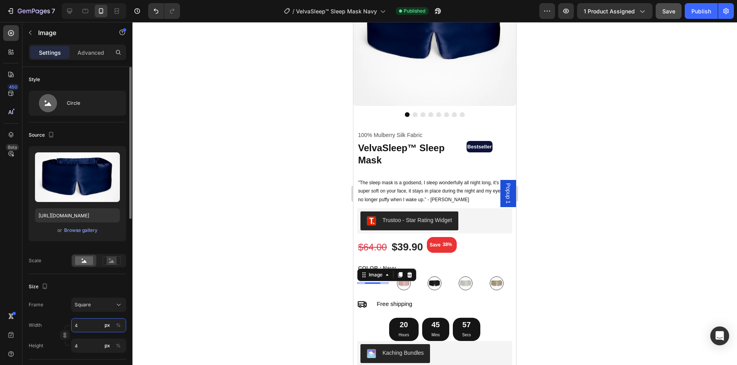
type input "42"
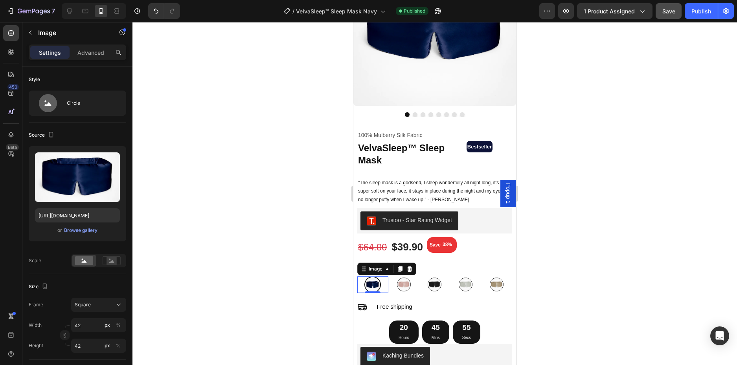
click at [263, 261] on div at bounding box center [435, 193] width 605 height 343
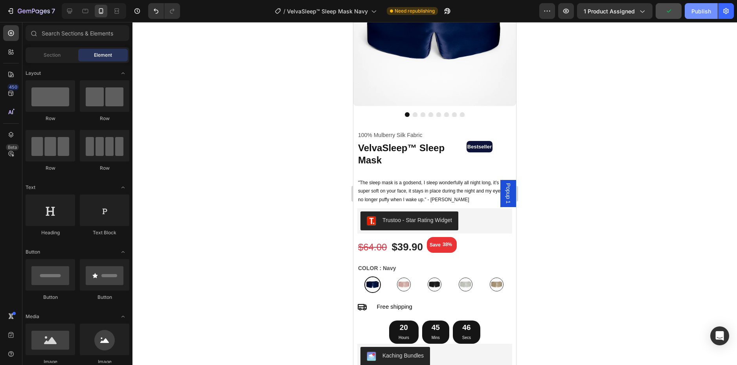
click at [702, 9] on div "Publish" at bounding box center [702, 11] width 20 height 8
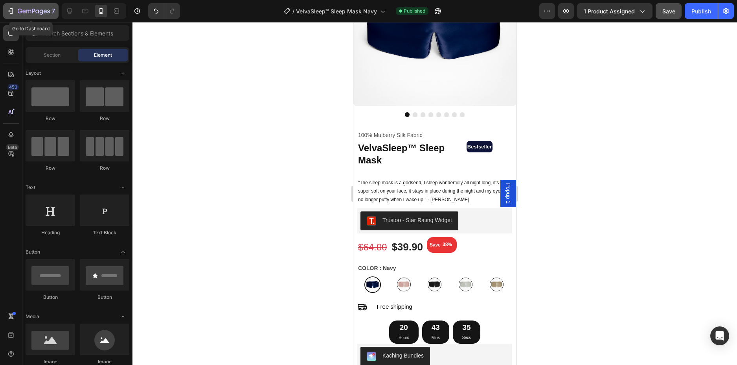
click at [16, 9] on div "7" at bounding box center [31, 10] width 48 height 9
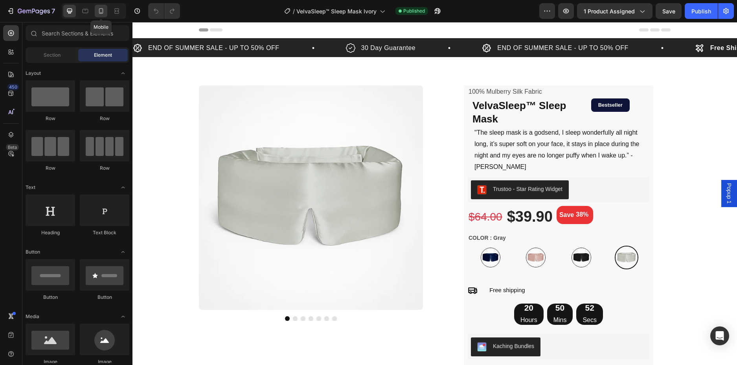
click at [103, 13] on icon at bounding box center [101, 11] width 4 height 6
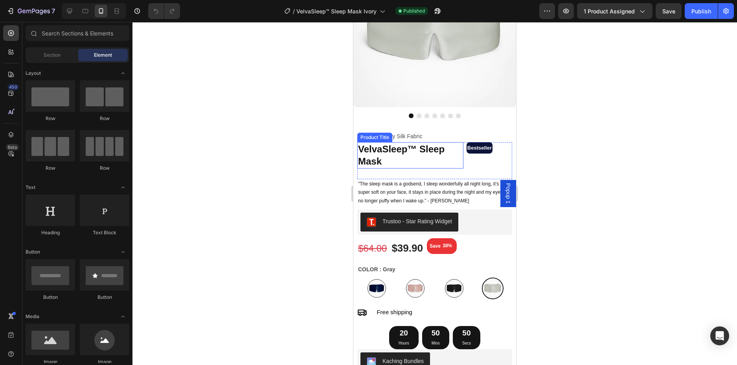
scroll to position [118, 0]
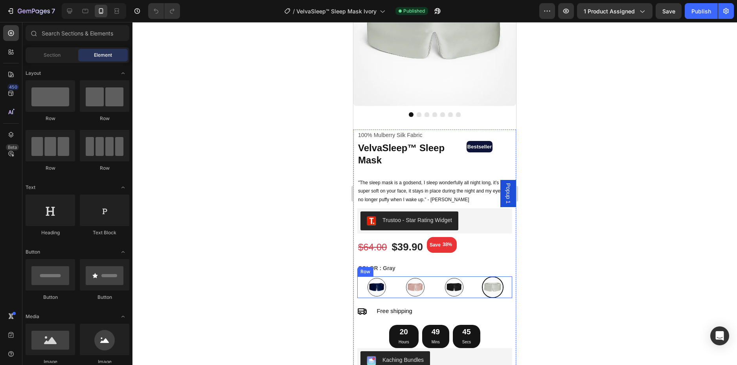
click at [424, 291] on div "Image" at bounding box center [415, 287] width 39 height 22
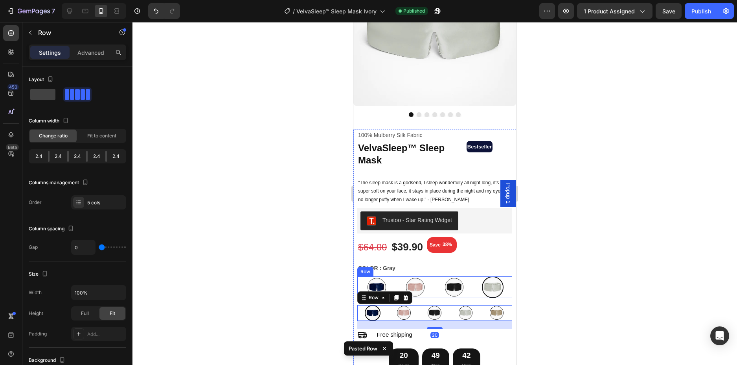
click at [431, 290] on div "Image" at bounding box center [415, 287] width 39 height 22
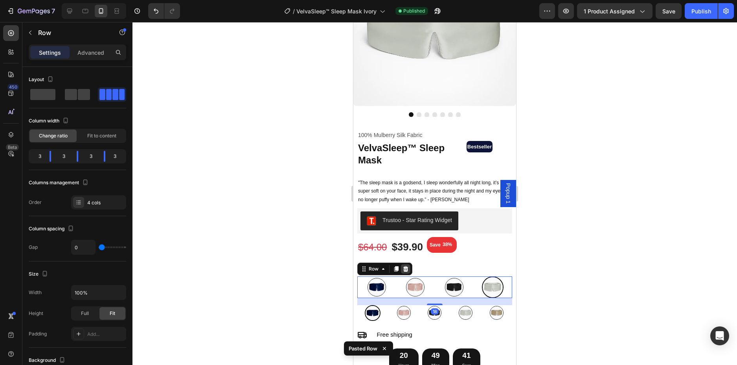
click at [405, 265] on icon at bounding box center [406, 268] width 5 height 6
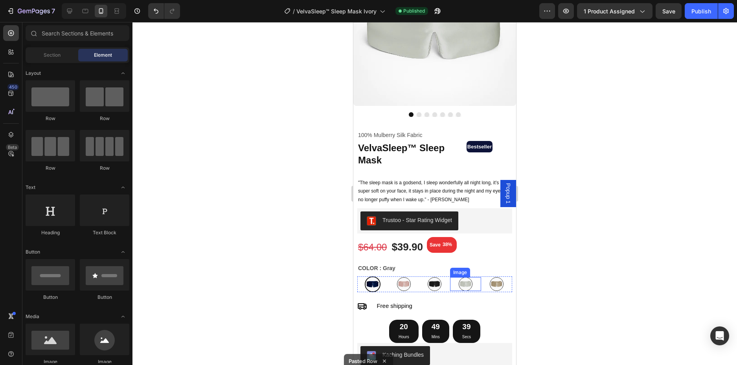
click at [466, 280] on img at bounding box center [466, 284] width 14 height 14
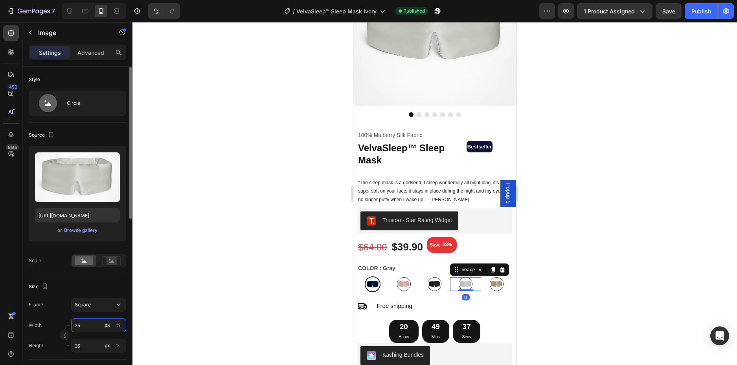
click at [82, 326] on input "35" at bounding box center [98, 325] width 55 height 14
type input "4"
type input "42"
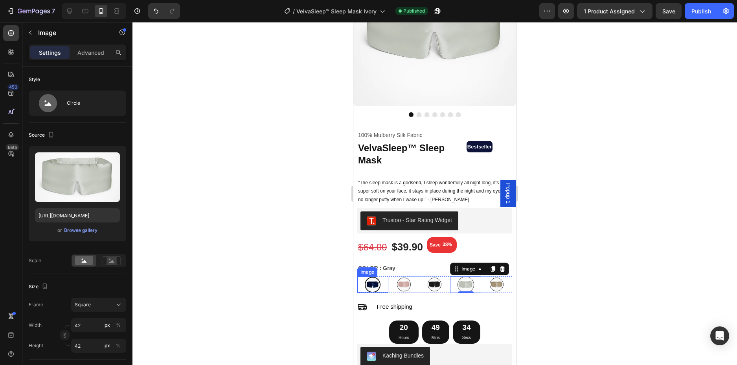
click at [370, 282] on img at bounding box center [373, 284] width 16 height 16
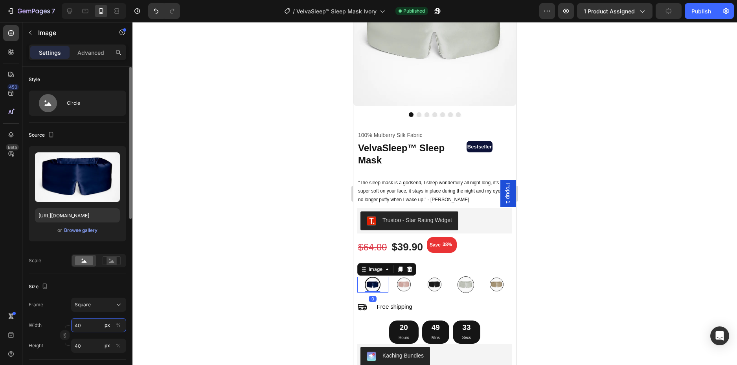
click at [80, 326] on input "40" at bounding box center [98, 325] width 55 height 14
type input "3"
type input "35"
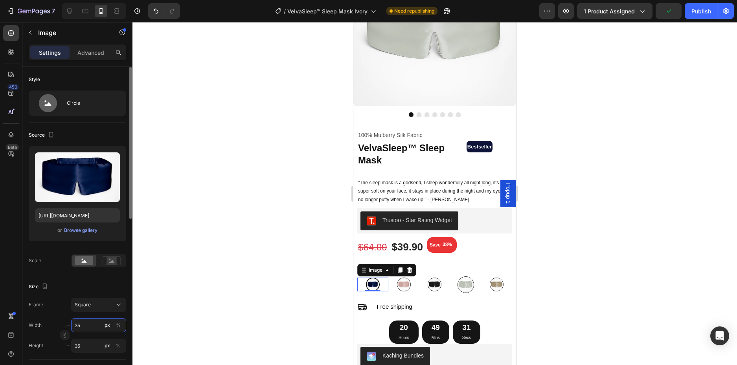
scroll to position [79, 0]
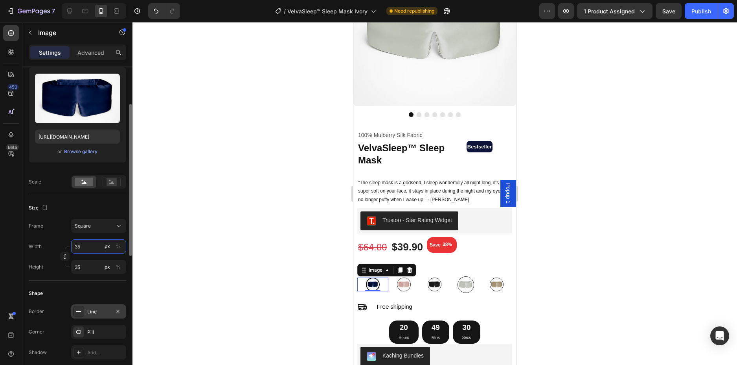
type input "35"
click at [94, 310] on div "Line" at bounding box center [98, 311] width 23 height 7
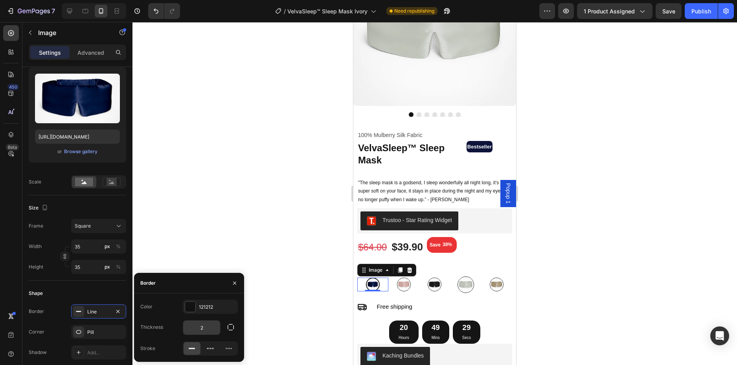
click at [203, 326] on input "2" at bounding box center [201, 327] width 37 height 14
type input "1"
click at [404, 277] on img at bounding box center [404, 284] width 14 height 14
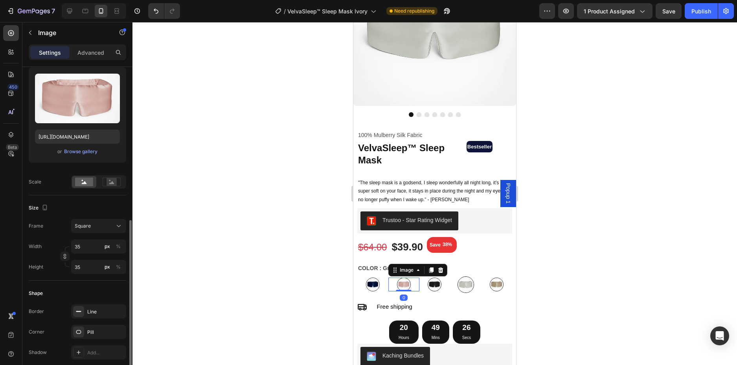
scroll to position [157, 0]
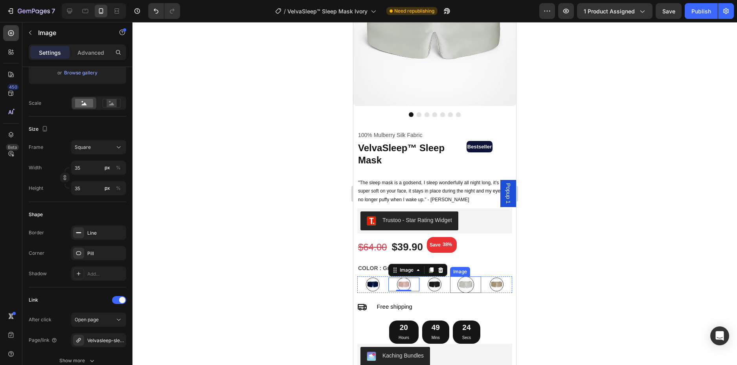
click at [461, 276] on img at bounding box center [466, 284] width 17 height 17
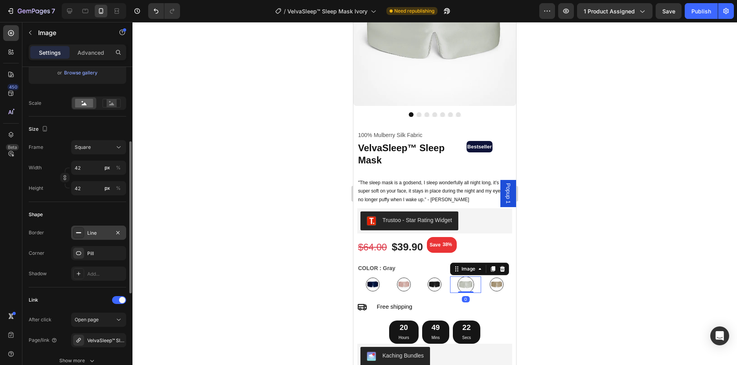
click at [94, 238] on div "Line" at bounding box center [98, 232] width 55 height 14
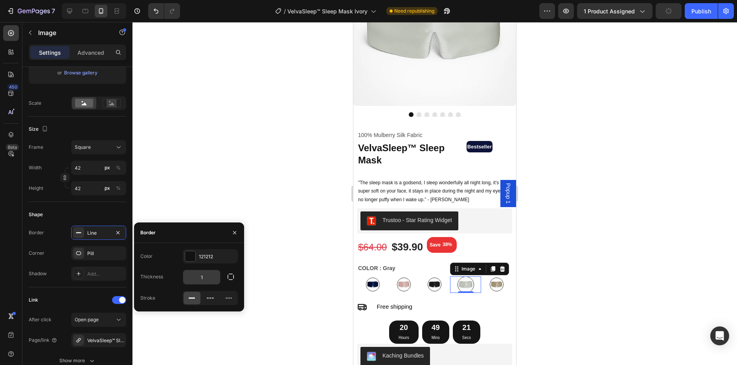
click at [198, 278] on input "1" at bounding box center [201, 277] width 37 height 14
type input "2"
click at [606, 251] on div at bounding box center [435, 193] width 605 height 343
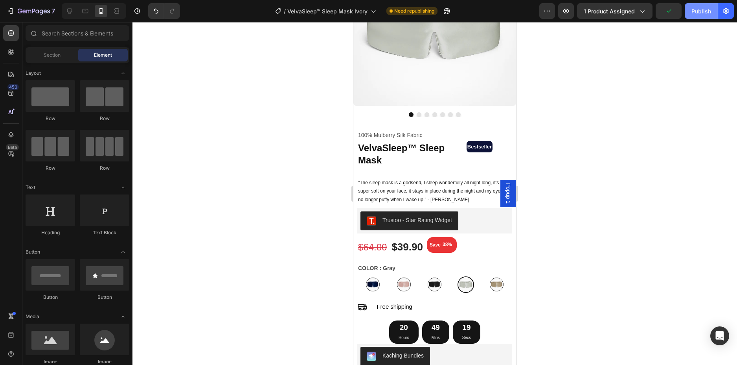
click at [701, 14] on div "Publish" at bounding box center [702, 11] width 20 height 8
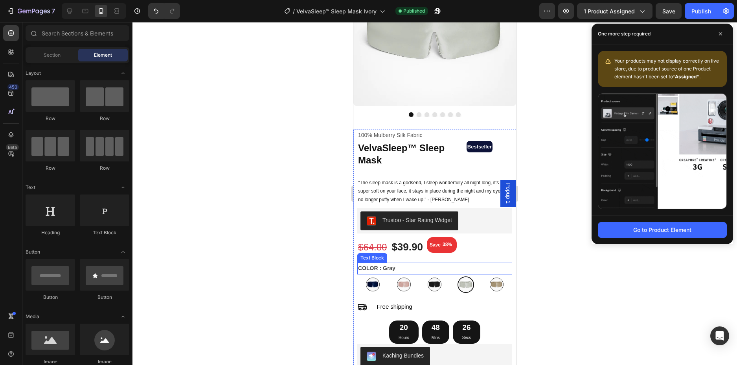
click at [396, 264] on p "COLOR : Gray" at bounding box center [434, 268] width 153 height 10
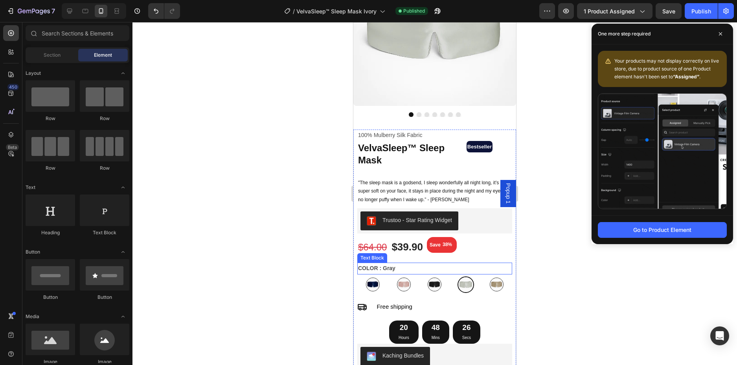
click at [396, 263] on p "COLOR : Gray" at bounding box center [434, 268] width 153 height 10
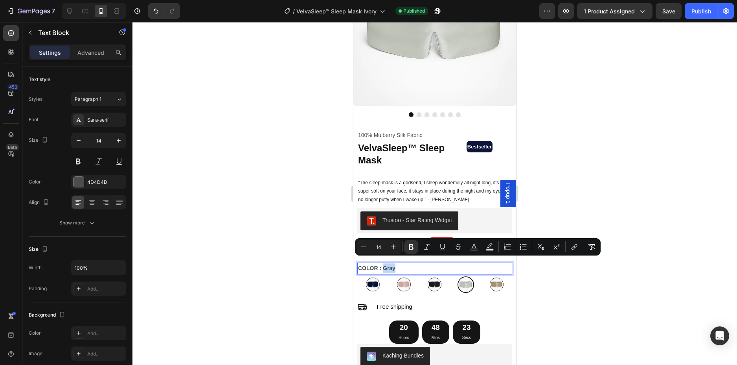
drag, startPoint x: 396, startPoint y: 260, endPoint x: 384, endPoint y: 261, distance: 12.2
click at [384, 263] on p "COLOR : Gray" at bounding box center [434, 268] width 153 height 10
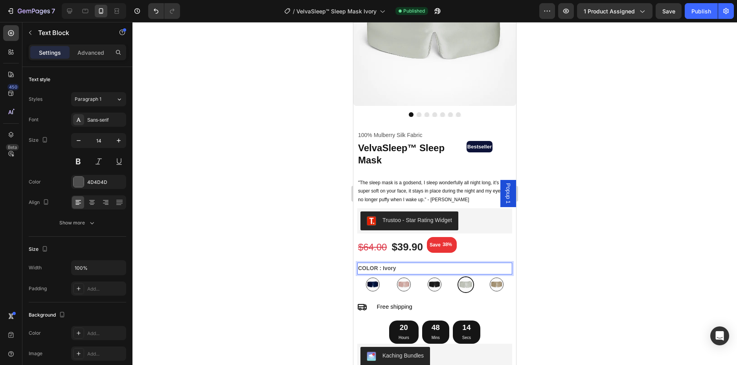
click at [642, 275] on div at bounding box center [435, 193] width 605 height 343
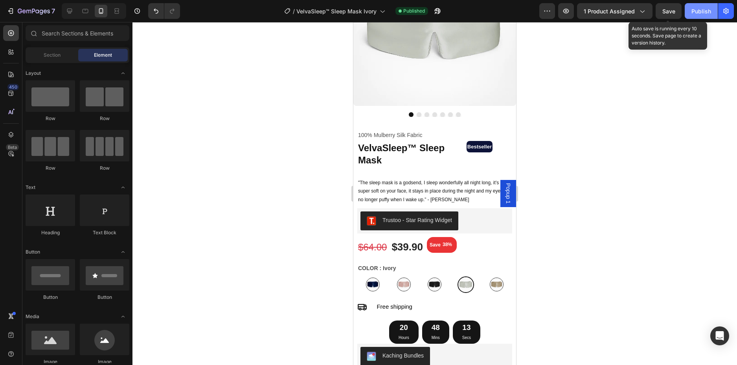
drag, startPoint x: 665, startPoint y: 11, endPoint x: 696, endPoint y: 6, distance: 31.1
click at [666, 11] on span "Save" at bounding box center [669, 11] width 13 height 7
click at [696, 6] on button "Publish" at bounding box center [701, 11] width 33 height 16
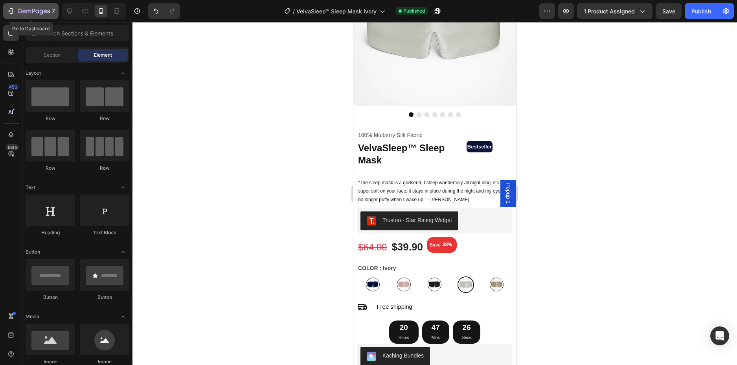
click at [35, 14] on icon "button" at bounding box center [34, 11] width 32 height 7
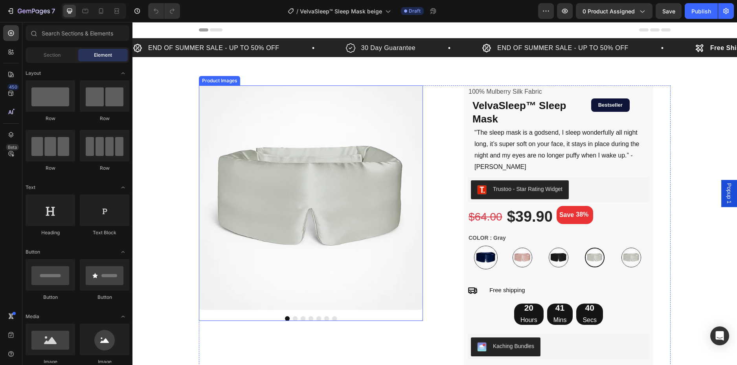
click at [247, 190] on img at bounding box center [311, 197] width 224 height 224
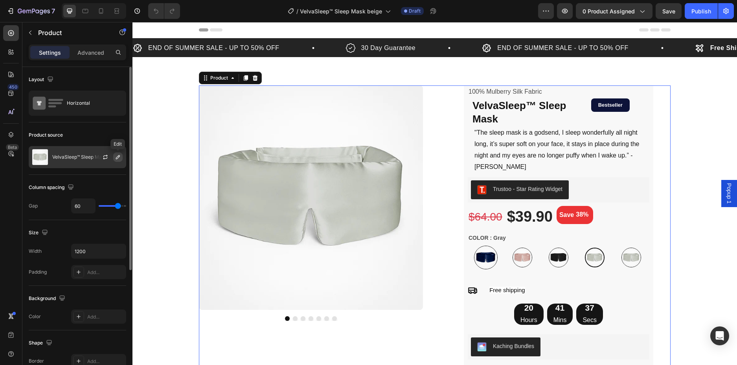
click at [114, 156] on button "button" at bounding box center [117, 156] width 9 height 9
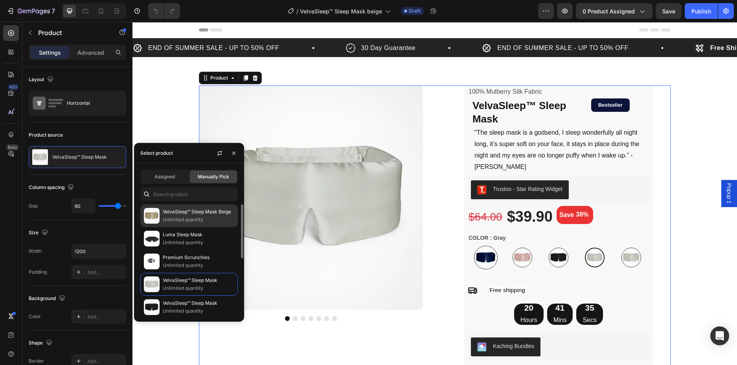
click at [195, 227] on div "VelvaSleep™ Sleep Mask Beige Unlimited quantity" at bounding box center [189, 238] width 98 height 23
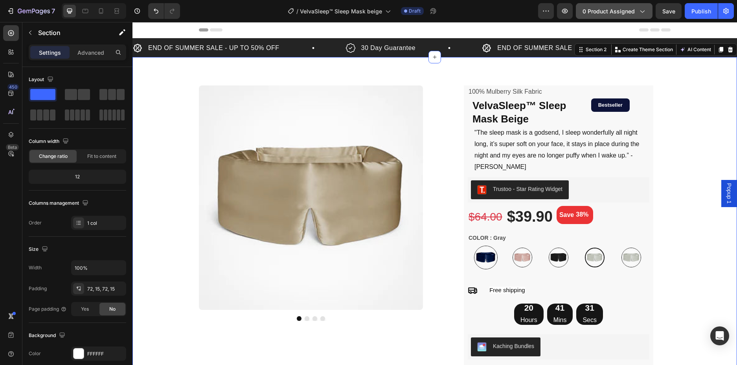
click at [616, 15] on span "0 product assigned" at bounding box center [609, 11] width 52 height 8
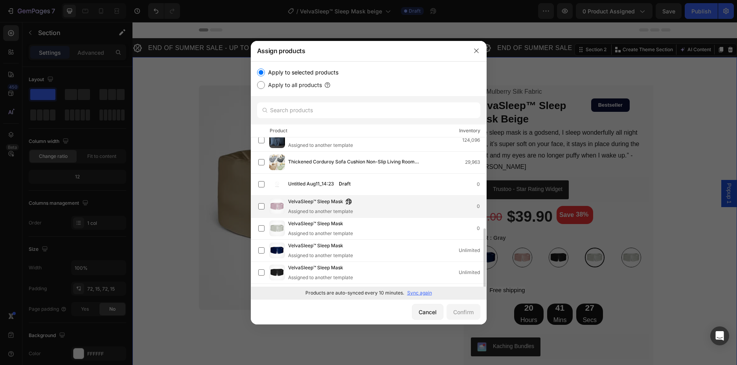
scroll to position [137, 0]
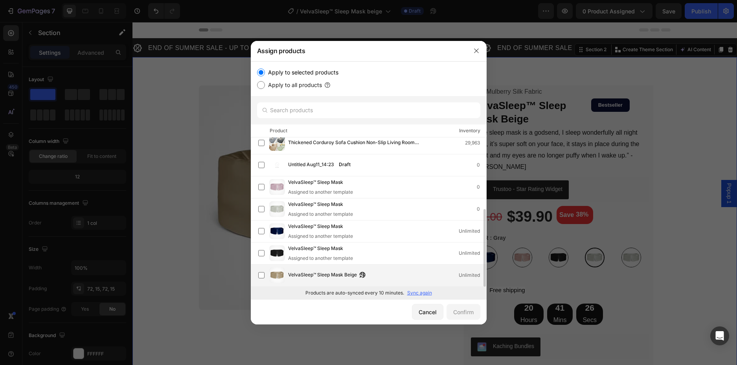
click at [259, 268] on div "VelvaSleep™ Sleep Mask Beige Unlimited" at bounding box center [372, 275] width 228 height 16
click at [457, 311] on div "Confirm" at bounding box center [463, 312] width 20 height 8
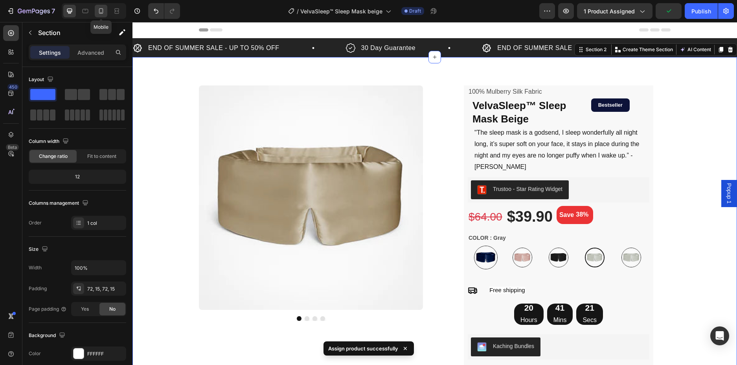
click at [99, 13] on icon at bounding box center [101, 11] width 8 height 8
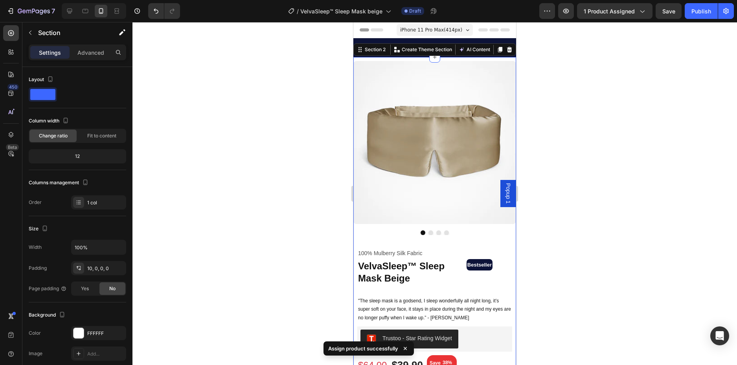
scroll to position [7, 0]
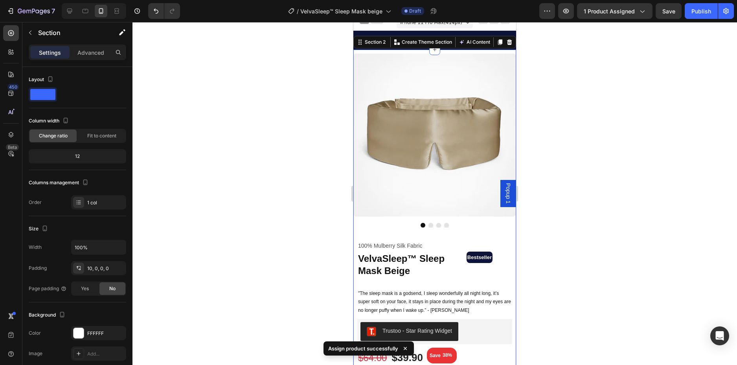
click at [577, 146] on div at bounding box center [435, 193] width 605 height 343
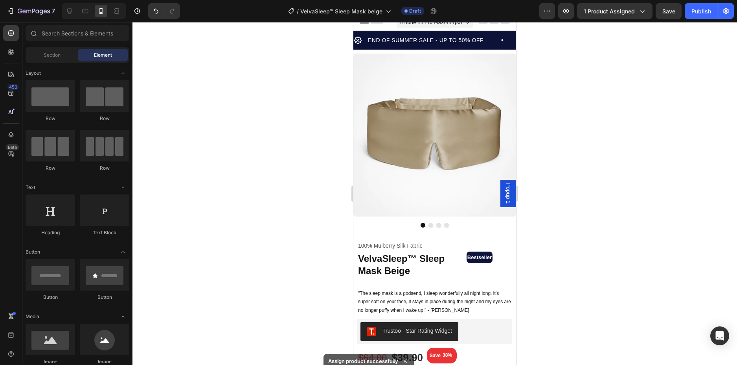
click at [626, 183] on div at bounding box center [435, 193] width 605 height 343
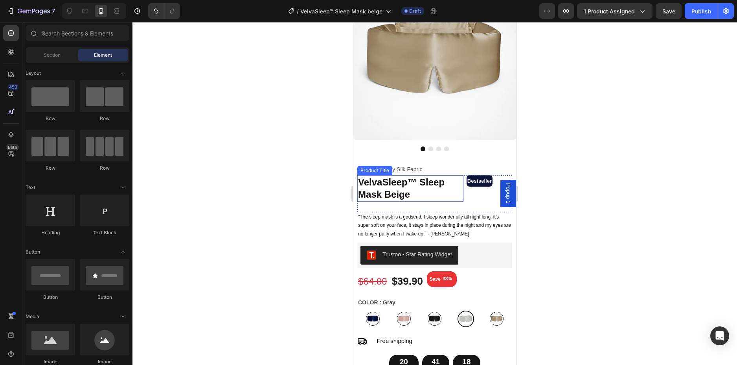
scroll to position [86, 0]
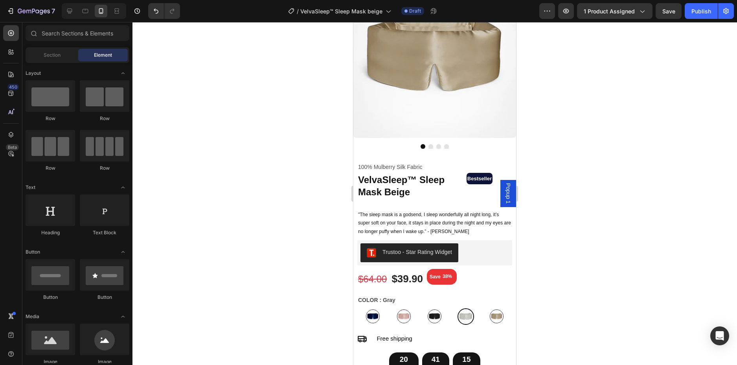
click at [561, 182] on div at bounding box center [435, 193] width 605 height 343
click at [590, 189] on div at bounding box center [435, 193] width 605 height 343
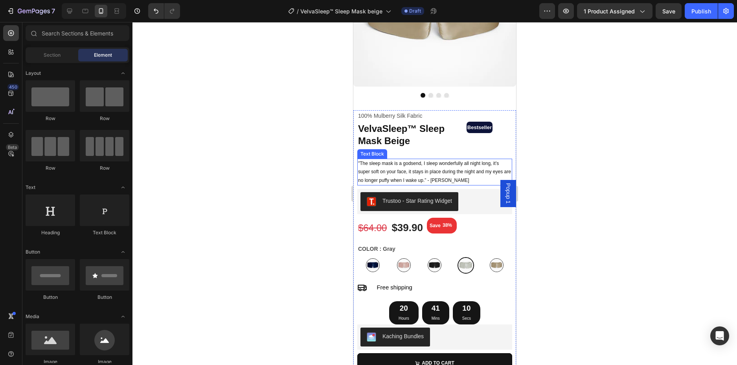
scroll to position [165, 0]
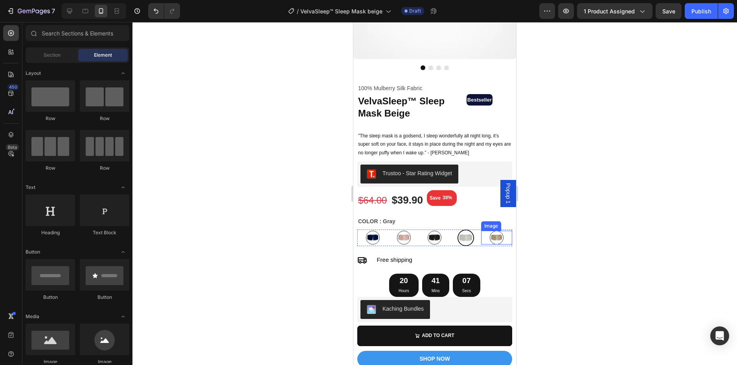
click at [481, 236] on link at bounding box center [496, 237] width 31 height 14
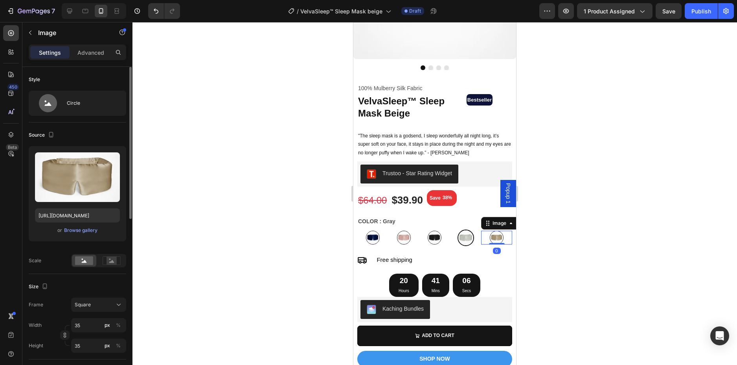
scroll to position [118, 0]
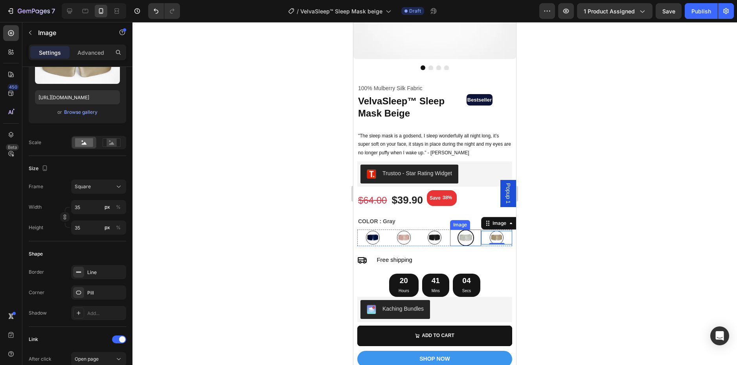
click at [470, 232] on link at bounding box center [465, 237] width 31 height 17
click at [495, 231] on img at bounding box center [497, 237] width 14 height 14
click at [81, 206] on input "35" at bounding box center [98, 207] width 55 height 14
type input "4"
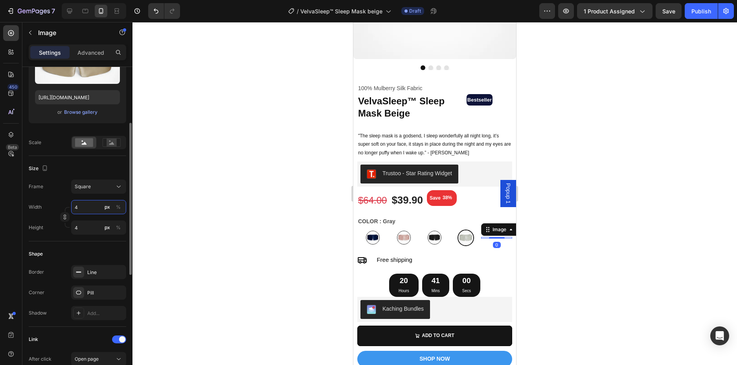
type input "42"
click at [97, 271] on div "Line" at bounding box center [98, 272] width 23 height 7
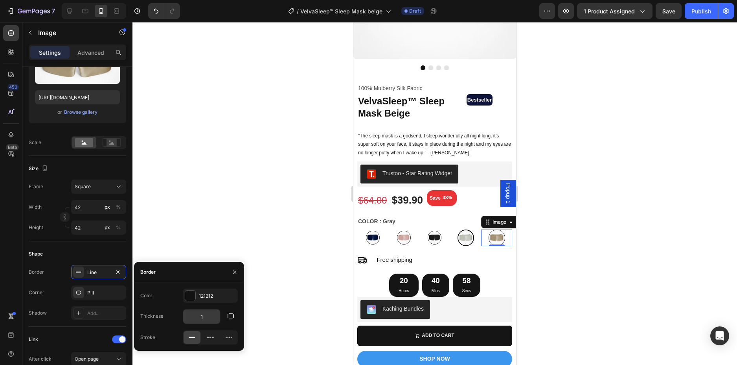
click at [201, 315] on input "1" at bounding box center [201, 316] width 37 height 14
type input "2"
click at [464, 229] on img at bounding box center [466, 237] width 17 height 17
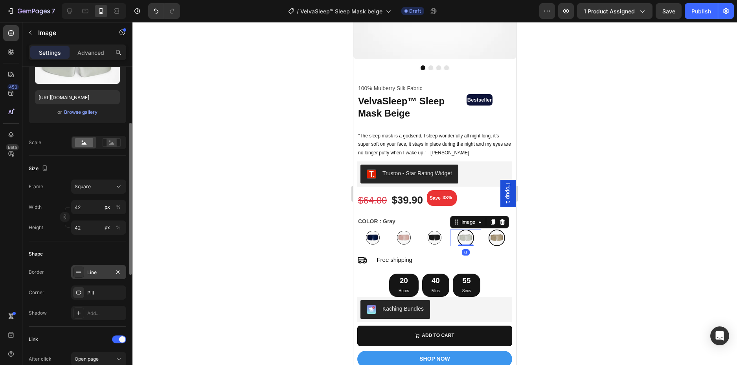
click at [94, 274] on div "Line" at bounding box center [98, 272] width 23 height 7
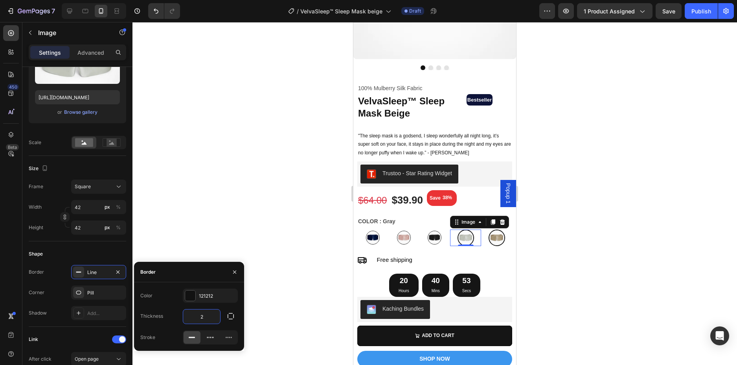
type input "1"
click at [80, 207] on input "42" at bounding box center [98, 207] width 55 height 14
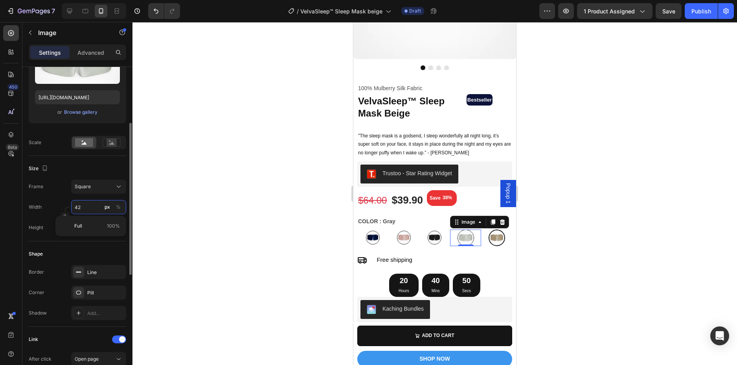
type input "3"
type input "35"
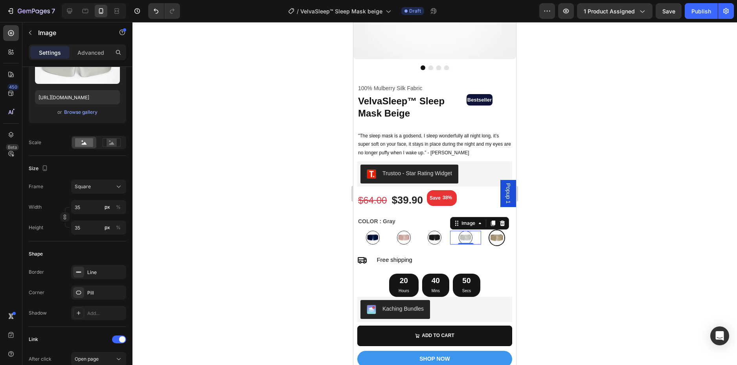
click at [596, 151] on div at bounding box center [435, 193] width 605 height 343
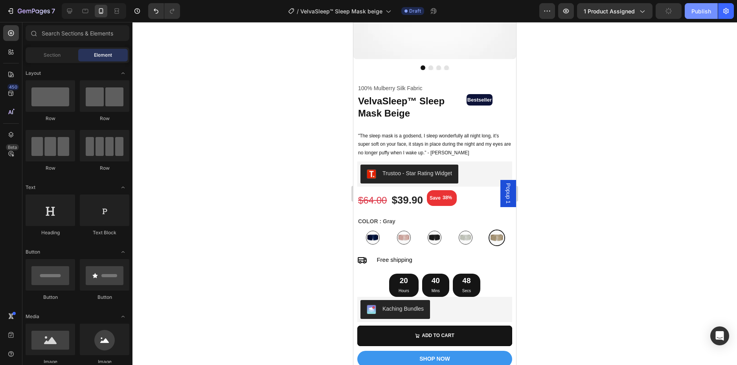
click at [688, 10] on button "Publish" at bounding box center [701, 11] width 33 height 16
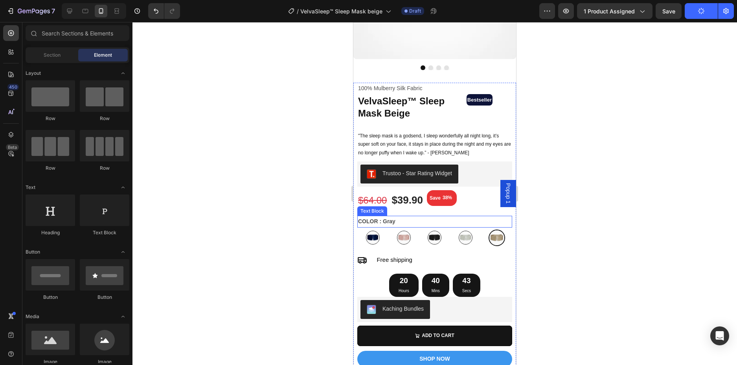
click at [396, 217] on p "COLOR : Gray" at bounding box center [434, 221] width 153 height 10
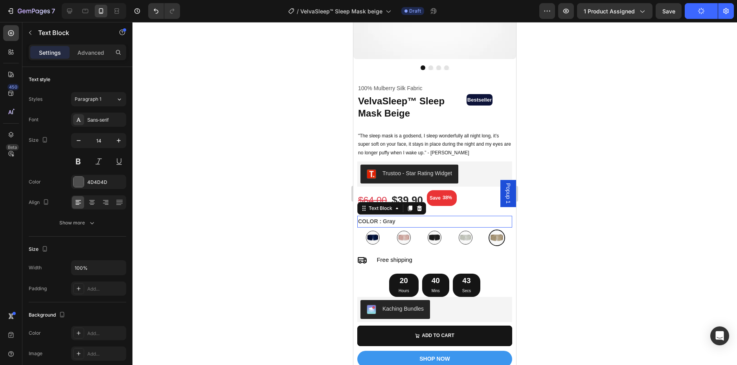
click at [396, 217] on p "COLOR : Gray" at bounding box center [434, 221] width 153 height 10
drag, startPoint x: 396, startPoint y: 214, endPoint x: 384, endPoint y: 215, distance: 11.9
click at [384, 216] on p "COLOR : Gray" at bounding box center [434, 221] width 153 height 10
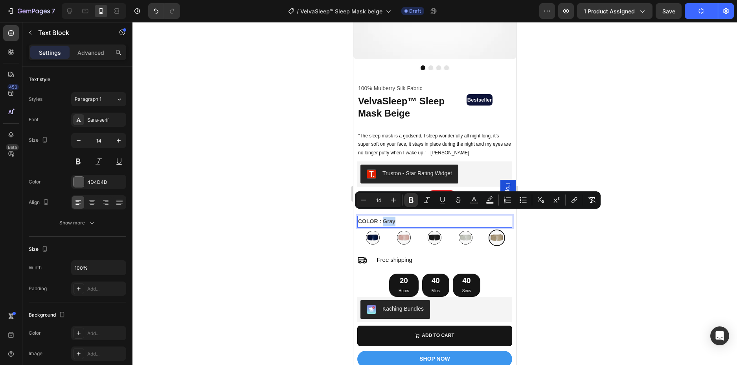
drag, startPoint x: 384, startPoint y: 215, endPoint x: 398, endPoint y: 214, distance: 14.2
click at [398, 216] on p "COLOR : Gray" at bounding box center [434, 221] width 153 height 10
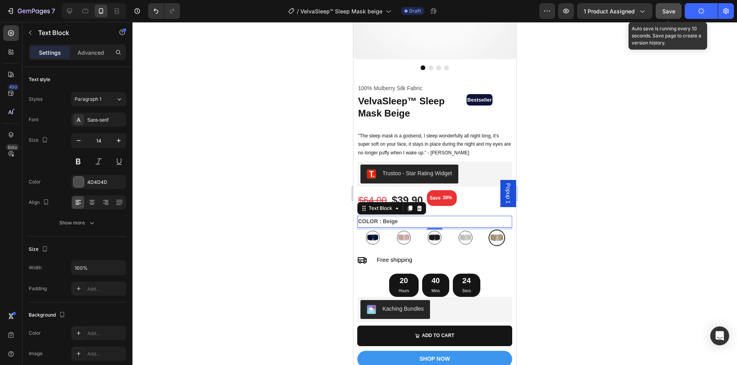
click at [673, 11] on span "Save" at bounding box center [669, 11] width 13 height 7
click at [671, 11] on span "Save" at bounding box center [669, 11] width 13 height 7
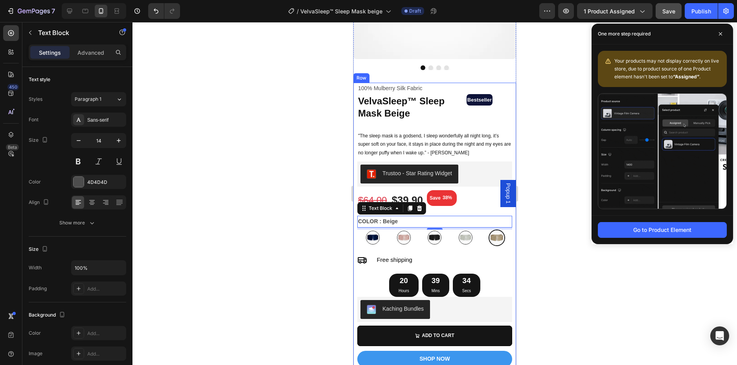
click at [293, 107] on div at bounding box center [435, 193] width 605 height 343
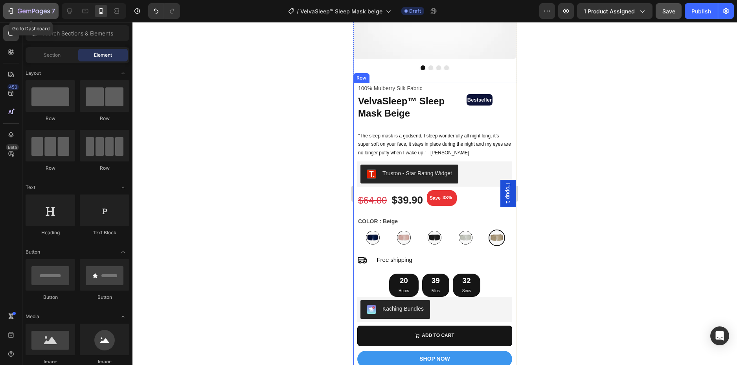
click at [24, 15] on div "7" at bounding box center [36, 10] width 37 height 9
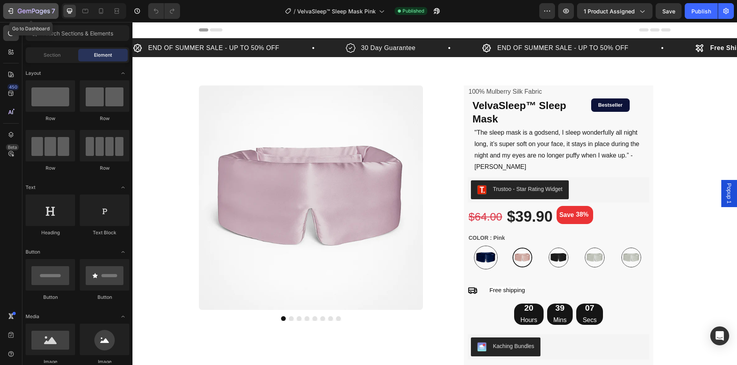
click at [32, 10] on icon "button" at bounding box center [34, 11] width 32 height 7
